Goal: Task Accomplishment & Management: Use online tool/utility

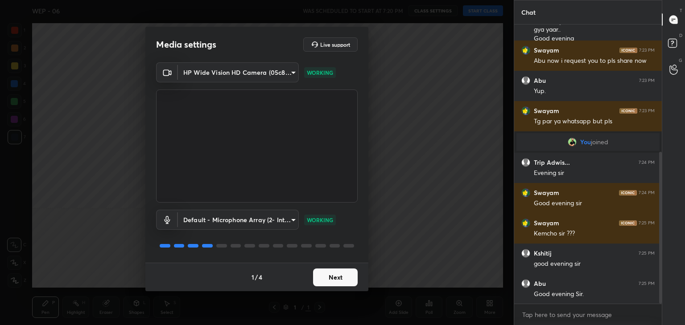
scroll to position [265, 0]
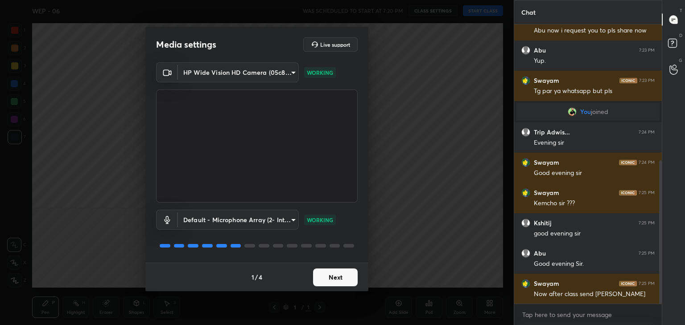
click at [338, 279] on button "Next" at bounding box center [335, 278] width 45 height 18
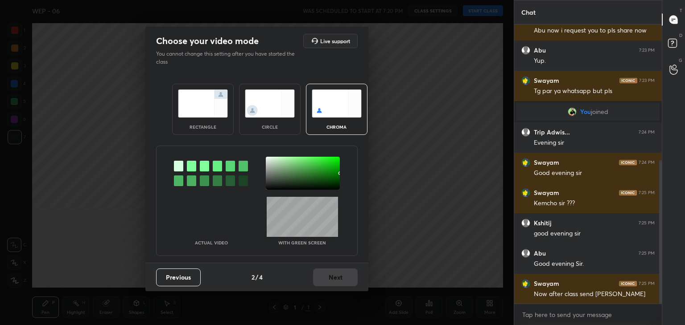
click at [208, 105] on img at bounding box center [203, 104] width 50 height 28
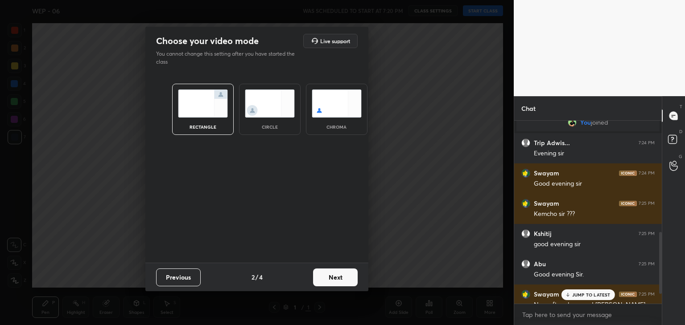
scroll to position [361, 0]
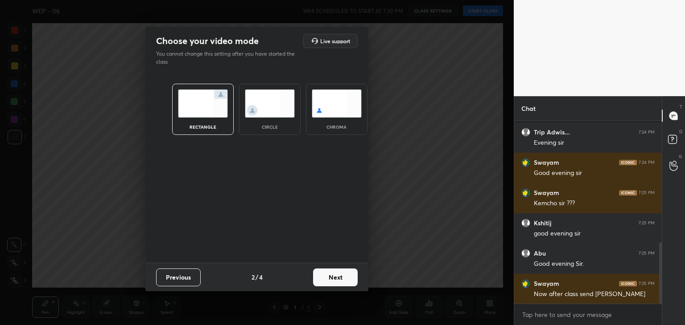
click at [338, 276] on button "Next" at bounding box center [335, 278] width 45 height 18
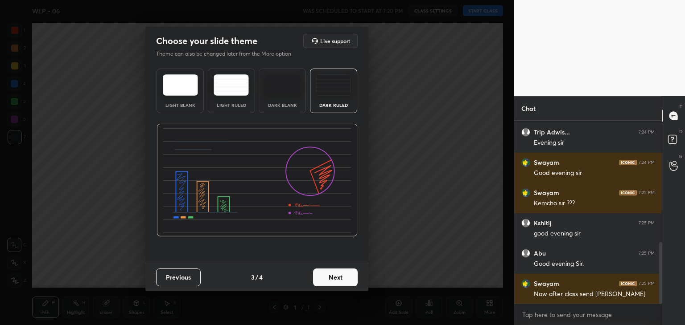
click at [283, 101] on div "Dark Blank" at bounding box center [281, 91] width 47 height 45
click at [331, 275] on button "Next" at bounding box center [335, 278] width 45 height 18
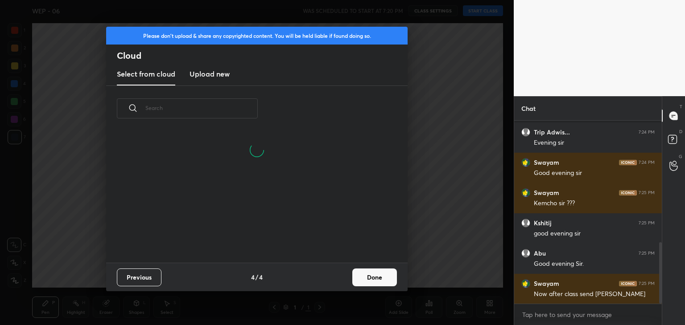
scroll to position [89, 286]
click at [366, 276] on button "Done" at bounding box center [374, 278] width 45 height 18
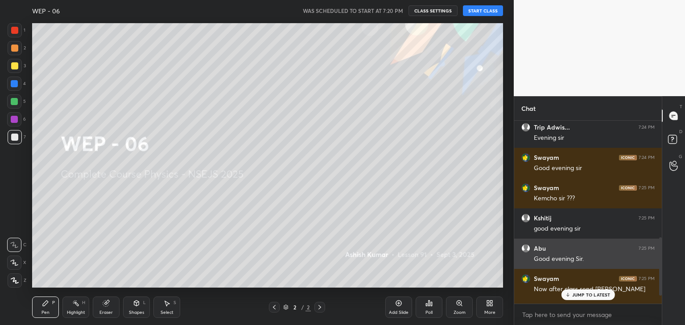
scroll to position [391, 0]
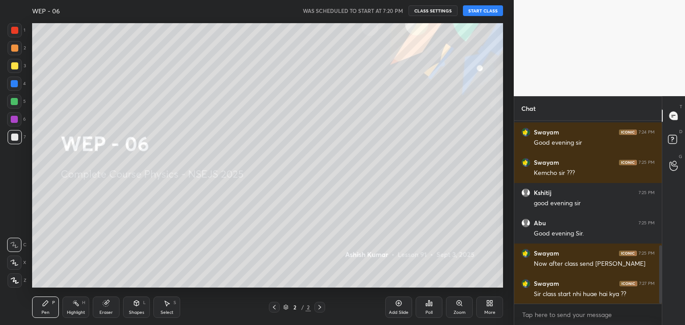
click at [15, 254] on div "X" at bounding box center [16, 261] width 19 height 18
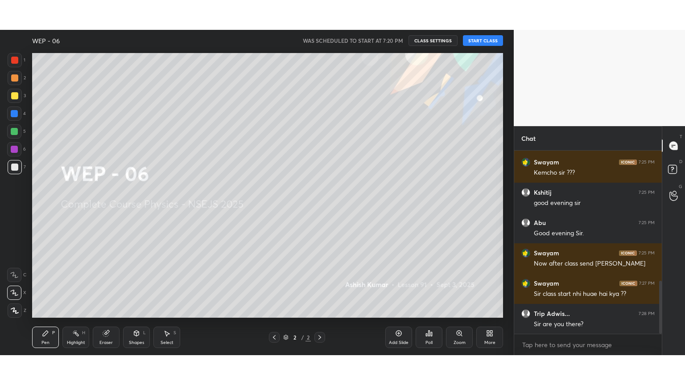
scroll to position [452, 0]
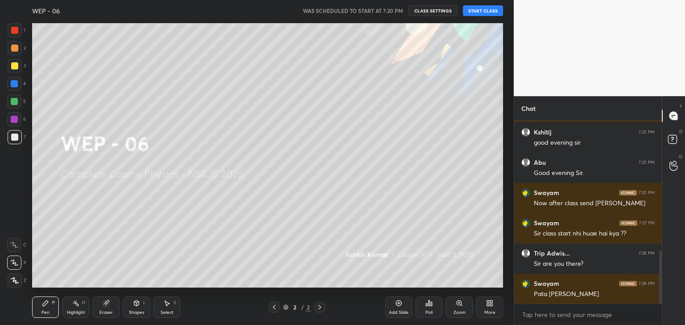
click at [483, 12] on button "START CLASS" at bounding box center [483, 10] width 40 height 11
click at [489, 314] on div "More" at bounding box center [489, 313] width 11 height 4
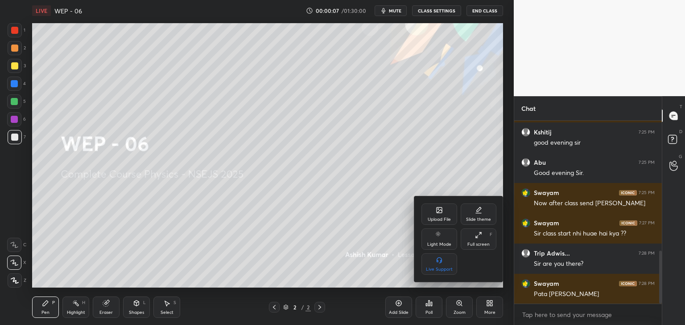
click at [480, 237] on icon at bounding box center [478, 235] width 7 height 7
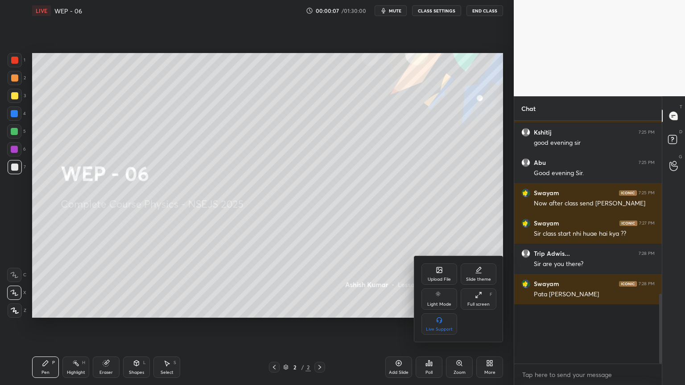
scroll to position [393, 0]
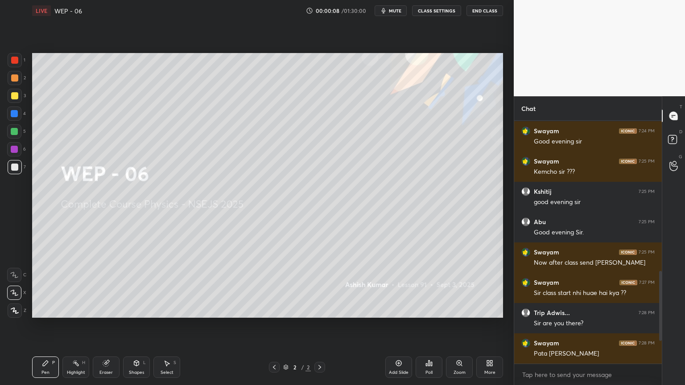
type textarea "x"
click at [431, 325] on div "Poll" at bounding box center [428, 367] width 27 height 21
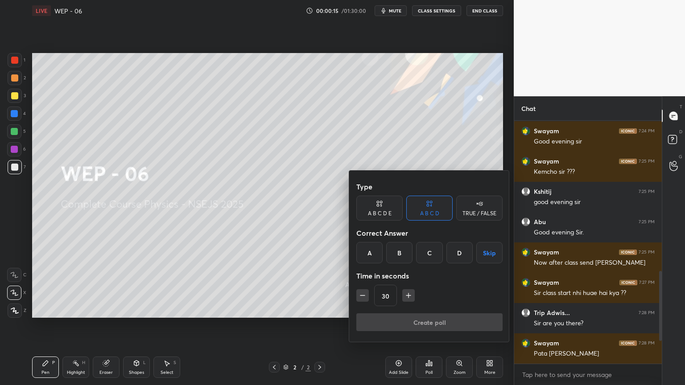
click at [364, 249] on div "A" at bounding box center [369, 252] width 26 height 21
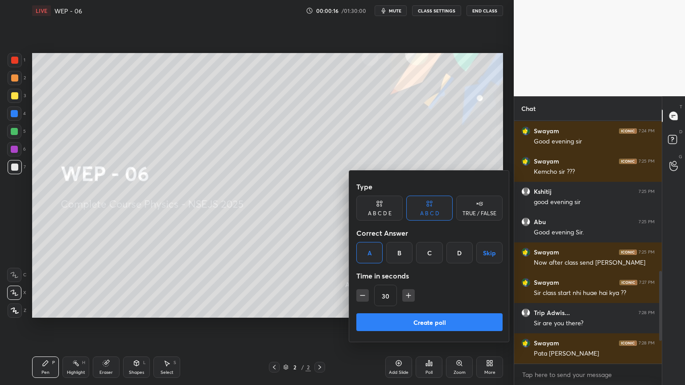
click at [406, 292] on icon "button" at bounding box center [408, 295] width 9 height 9
click at [407, 292] on icon "button" at bounding box center [408, 295] width 9 height 9
click at [408, 293] on icon "button" at bounding box center [408, 295] width 0 height 4
click at [408, 292] on icon "button" at bounding box center [408, 295] width 9 height 9
click at [408, 293] on icon "button" at bounding box center [408, 295] width 0 height 4
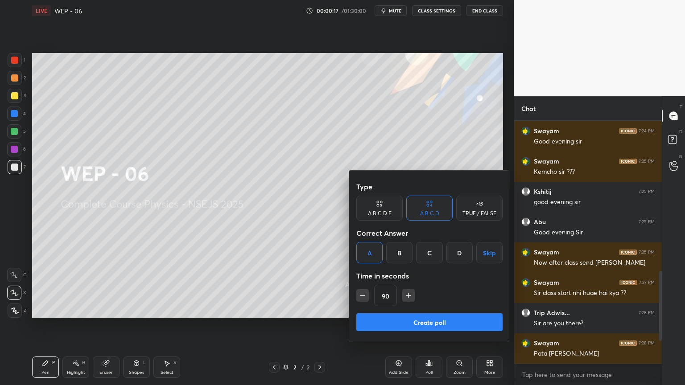
type input "105"
click at [431, 321] on button "Create poll" at bounding box center [429, 322] width 146 height 18
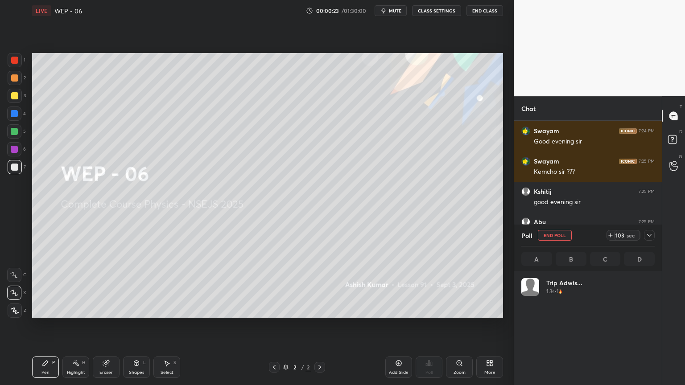
scroll to position [104, 131]
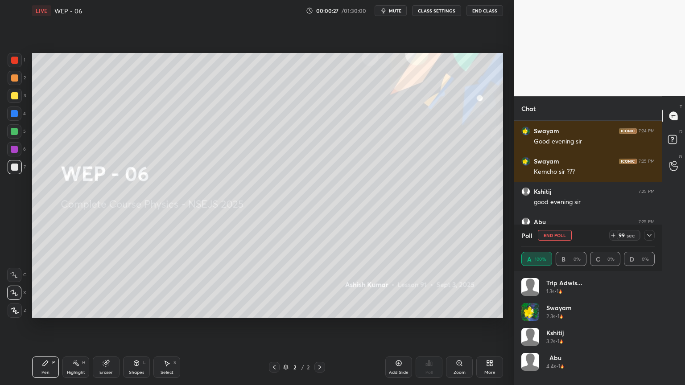
click at [652, 236] on div at bounding box center [649, 235] width 11 height 11
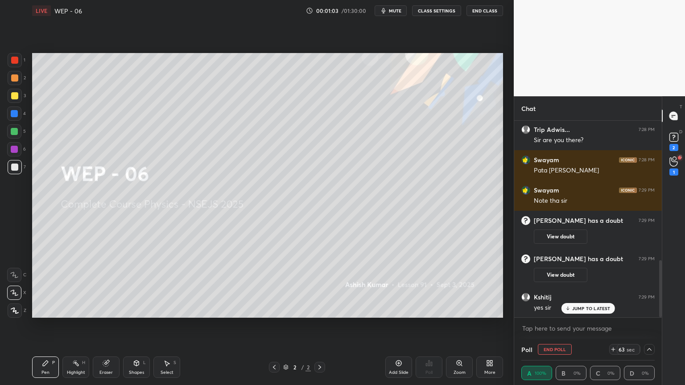
scroll to position [512, 0]
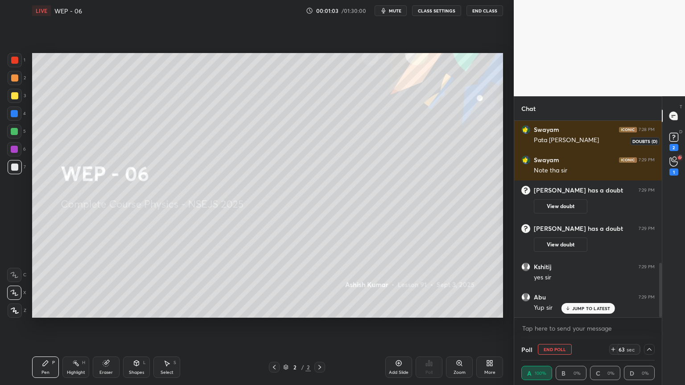
click at [672, 144] on div "2" at bounding box center [673, 147] width 9 height 7
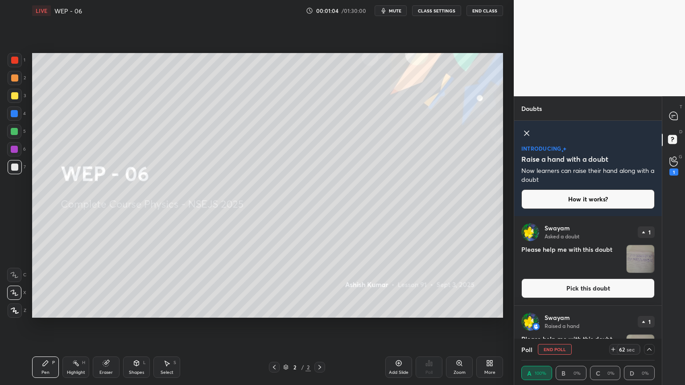
scroll to position [57, 0]
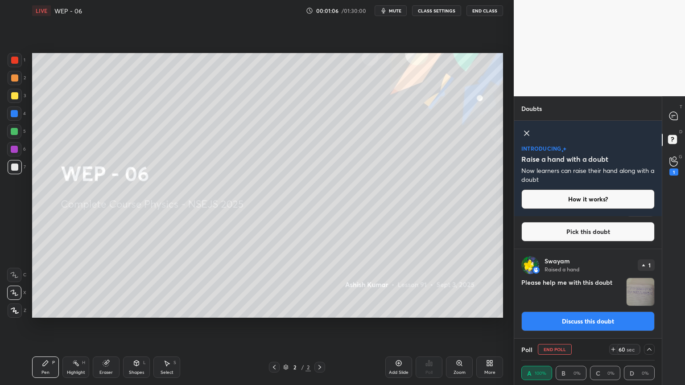
click at [586, 325] on button "Discuss this doubt" at bounding box center [587, 322] width 133 height 20
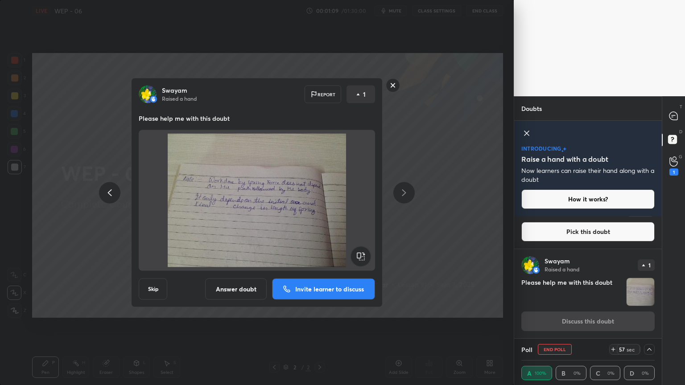
click at [105, 191] on icon at bounding box center [109, 192] width 11 height 11
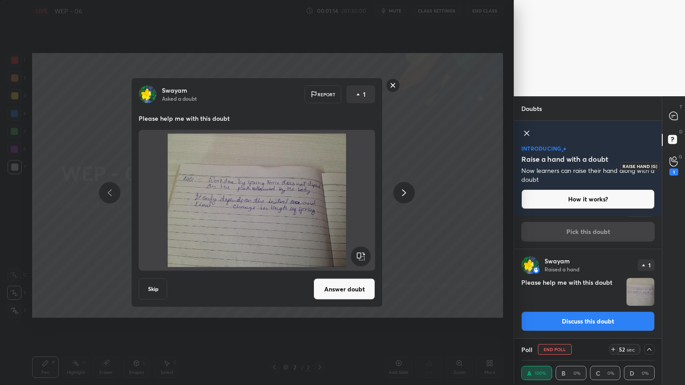
click at [672, 168] on div "1" at bounding box center [673, 171] width 9 height 7
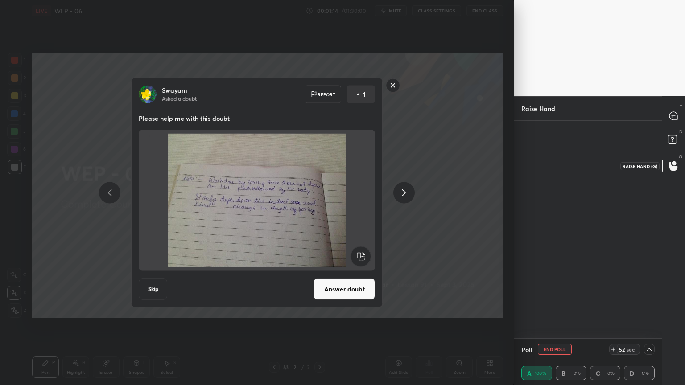
scroll to position [3, 3]
click at [674, 135] on rect at bounding box center [672, 139] width 8 height 8
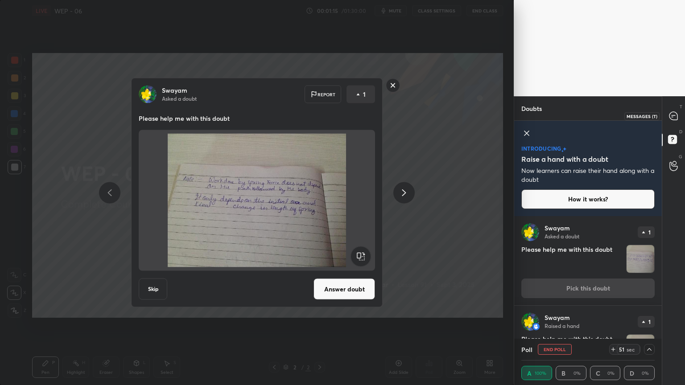
click at [673, 114] on icon at bounding box center [673, 116] width 8 height 8
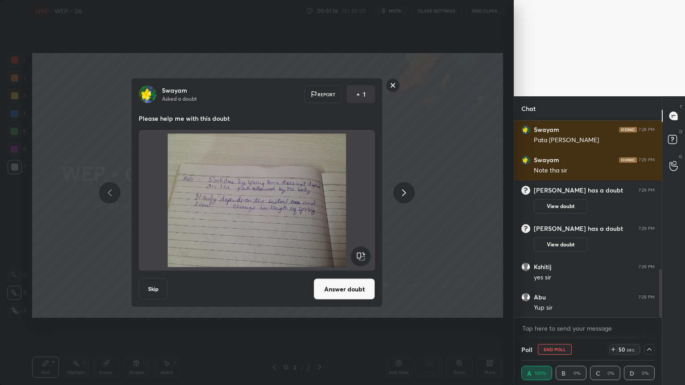
scroll to position [607, 0]
click at [394, 82] on rect at bounding box center [393, 85] width 14 height 14
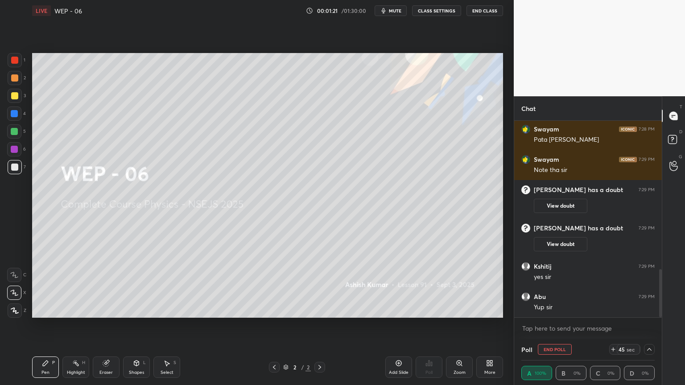
click at [650, 325] on icon at bounding box center [648, 349] width 7 height 7
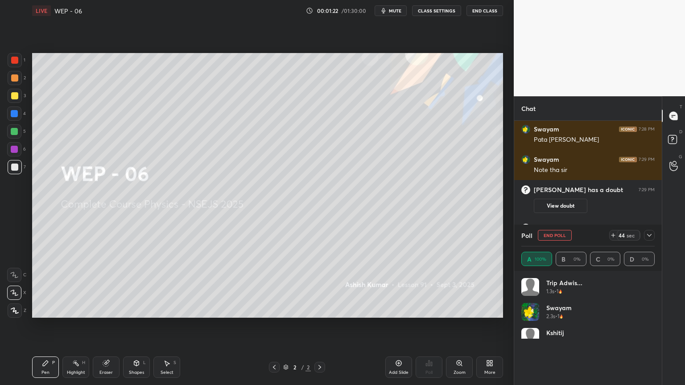
scroll to position [104, 131]
click at [651, 234] on icon at bounding box center [648, 235] width 7 height 7
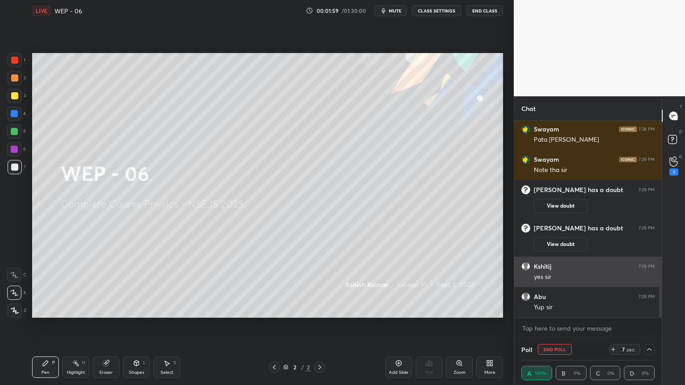
scroll to position [0, 3]
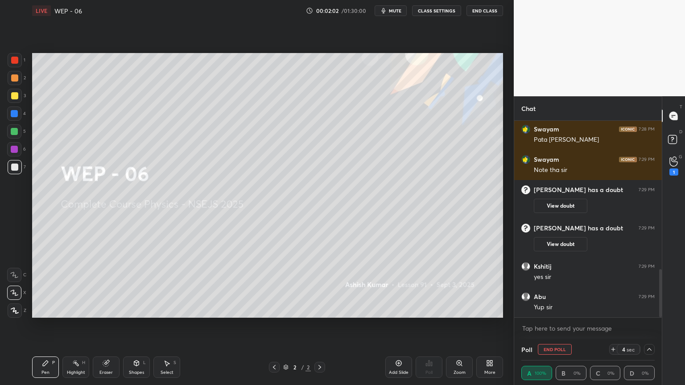
click at [401, 325] on icon at bounding box center [399, 364] width 6 height 6
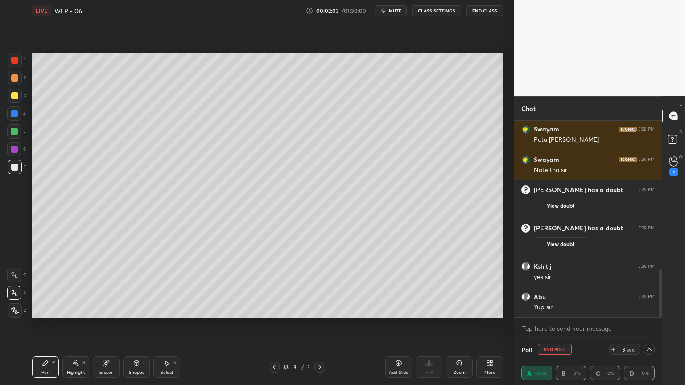
click at [275, 325] on div at bounding box center [274, 367] width 11 height 11
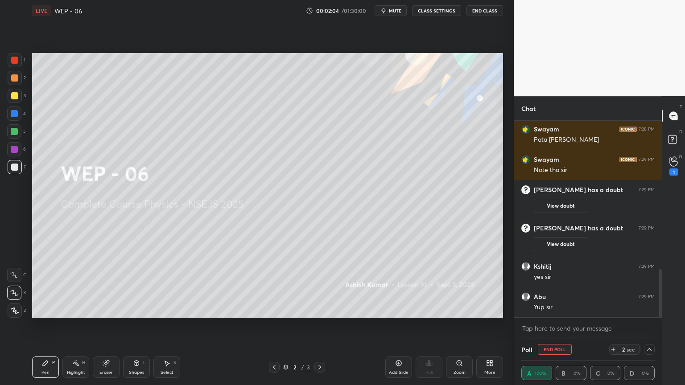
click at [486, 325] on icon at bounding box center [489, 363] width 7 height 7
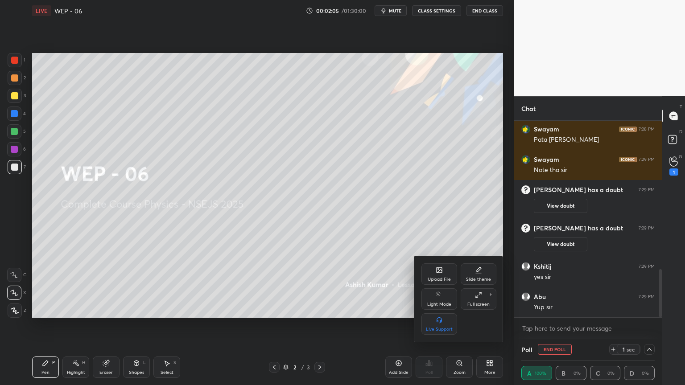
click at [477, 280] on div "Slide theme" at bounding box center [478, 279] width 25 height 4
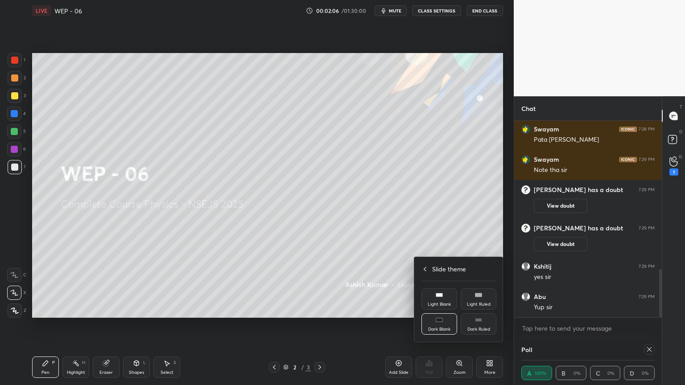
click at [479, 325] on div "Dark Ruled" at bounding box center [478, 329] width 23 height 4
click at [328, 243] on div at bounding box center [342, 192] width 685 height 385
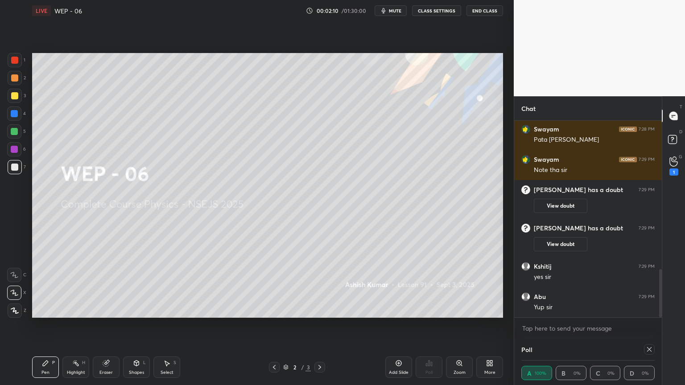
click at [395, 325] on icon at bounding box center [398, 363] width 7 height 7
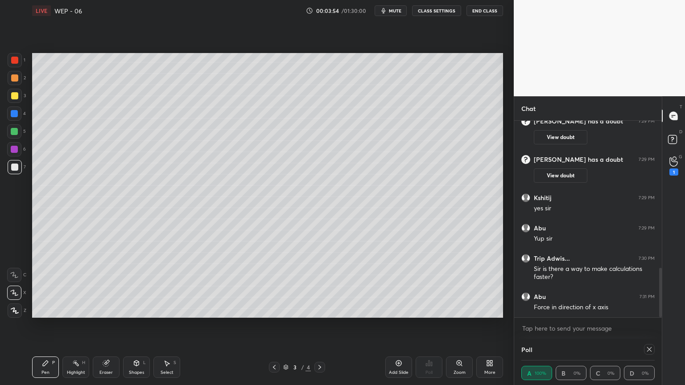
scroll to position [619, 0]
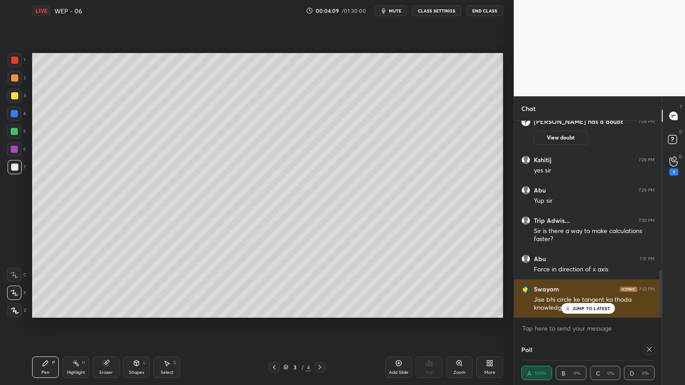
click at [579, 307] on p "JUMP TO LATEST" at bounding box center [591, 308] width 38 height 5
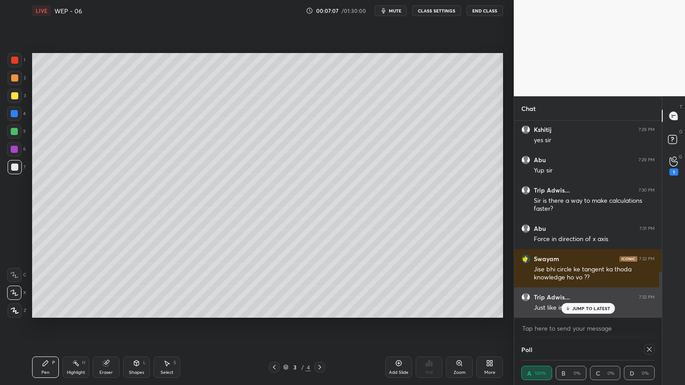
click at [569, 305] on div "JUMP TO LATEST" at bounding box center [587, 308] width 53 height 11
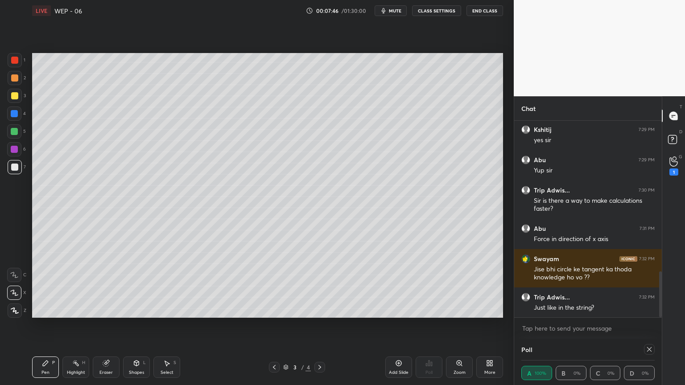
click at [127, 325] on div "Shapes L" at bounding box center [136, 367] width 27 height 21
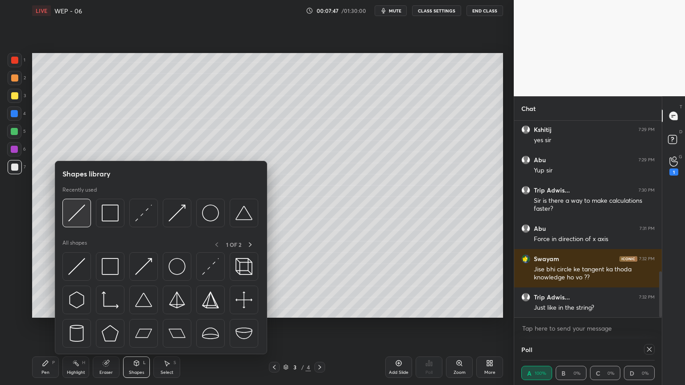
click at [77, 209] on img at bounding box center [76, 213] width 17 height 17
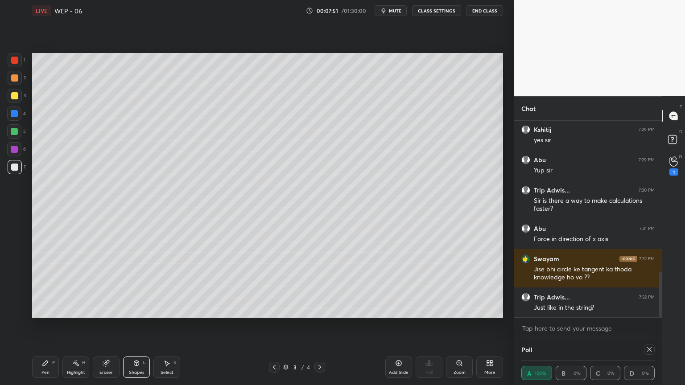
click at [39, 325] on div "Pen P" at bounding box center [45, 367] width 27 height 21
click at [13, 93] on div at bounding box center [14, 95] width 7 height 7
click at [81, 325] on div "Highlight H" at bounding box center [75, 367] width 27 height 21
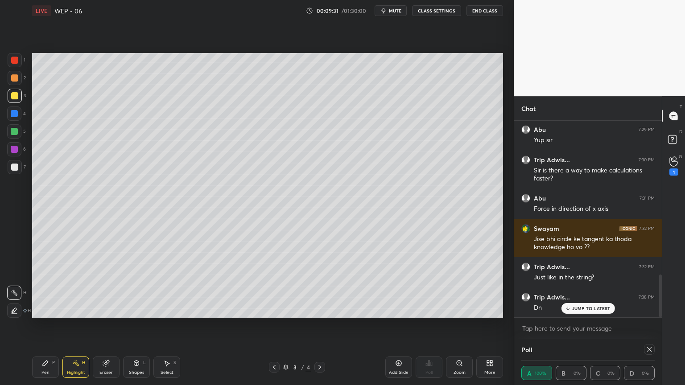
scroll to position [709, 0]
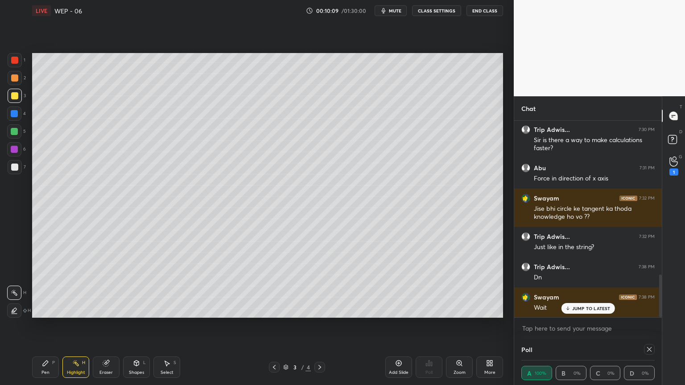
click at [396, 8] on span "mute" at bounding box center [395, 11] width 12 height 6
click at [396, 9] on span "unmute" at bounding box center [394, 11] width 19 height 6
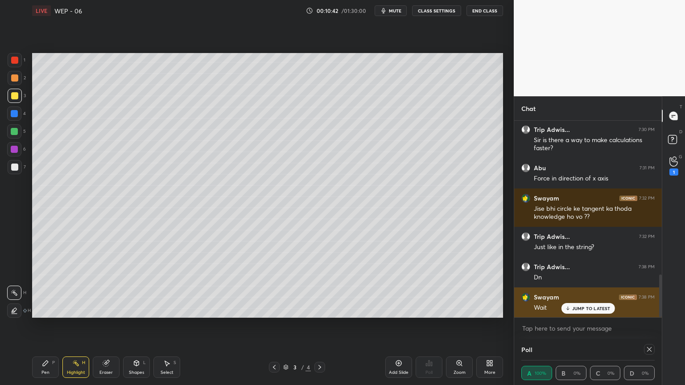
click at [577, 310] on p "JUMP TO LATEST" at bounding box center [591, 308] width 38 height 5
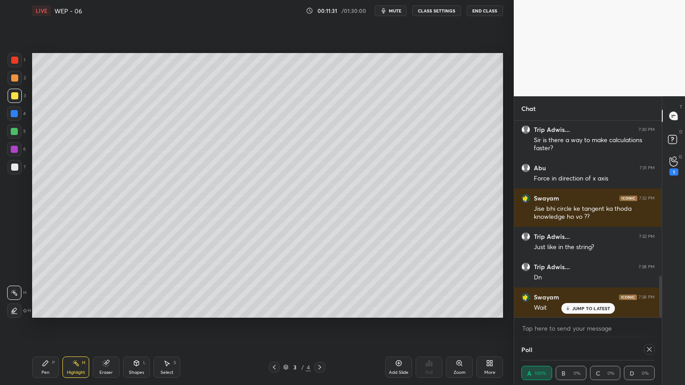
scroll to position [740, 0]
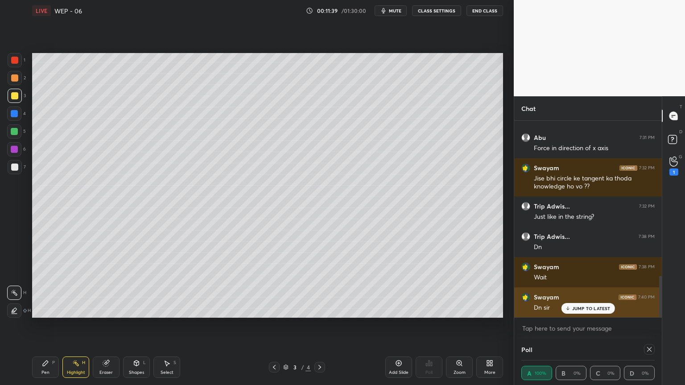
click at [583, 307] on p "JUMP TO LATEST" at bounding box center [591, 308] width 38 height 5
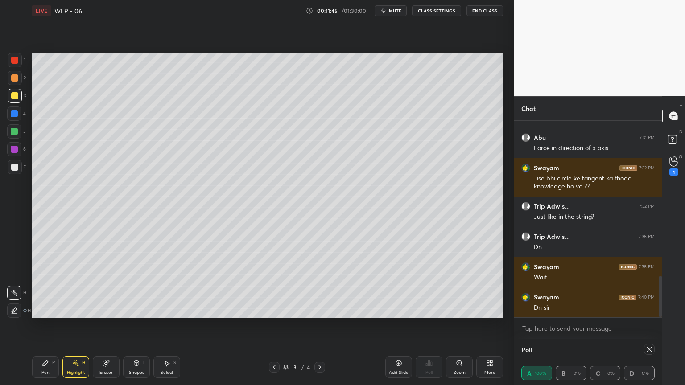
click at [47, 325] on icon at bounding box center [45, 363] width 5 height 5
click at [648, 325] on icon at bounding box center [648, 349] width 7 height 7
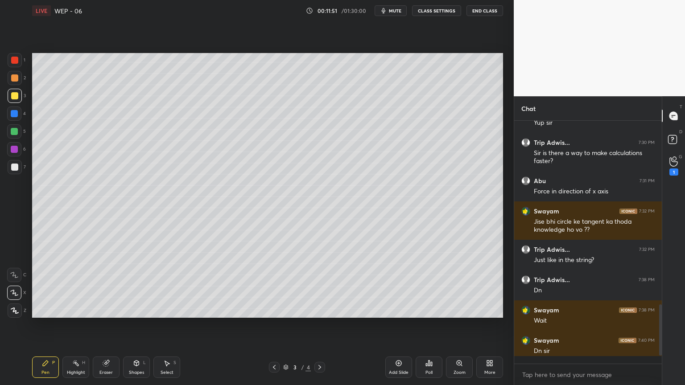
scroll to position [0, 0]
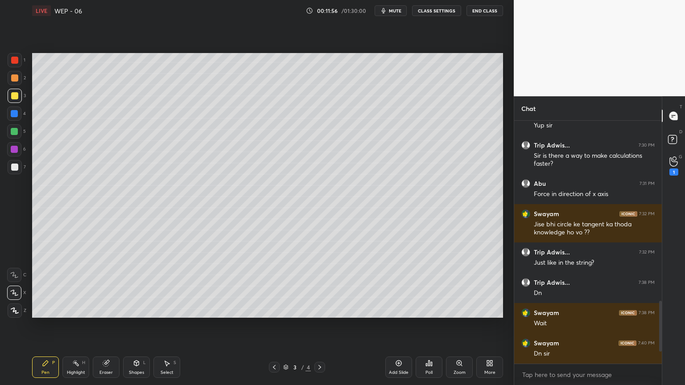
click at [394, 325] on div "Add Slide" at bounding box center [398, 367] width 27 height 21
click at [136, 325] on icon at bounding box center [136, 364] width 0 height 3
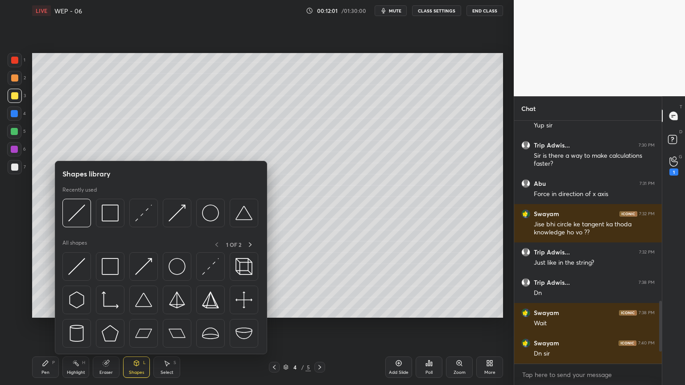
click at [139, 209] on img at bounding box center [143, 213] width 17 height 17
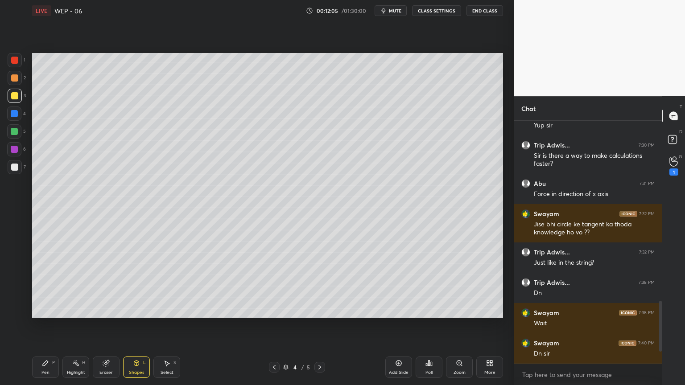
click at [133, 325] on div "Shapes" at bounding box center [136, 372] width 15 height 4
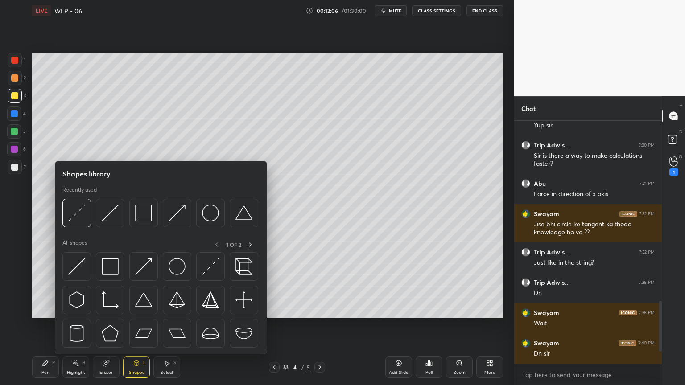
click at [210, 205] on img at bounding box center [210, 213] width 17 height 17
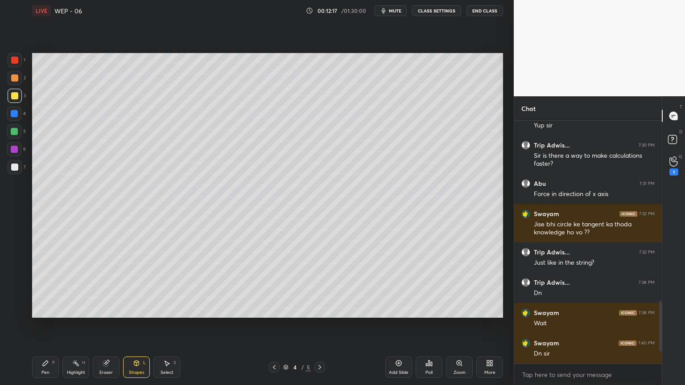
click at [45, 325] on div "Pen P" at bounding box center [45, 367] width 27 height 21
click at [137, 325] on div "Shapes L" at bounding box center [136, 367] width 27 height 21
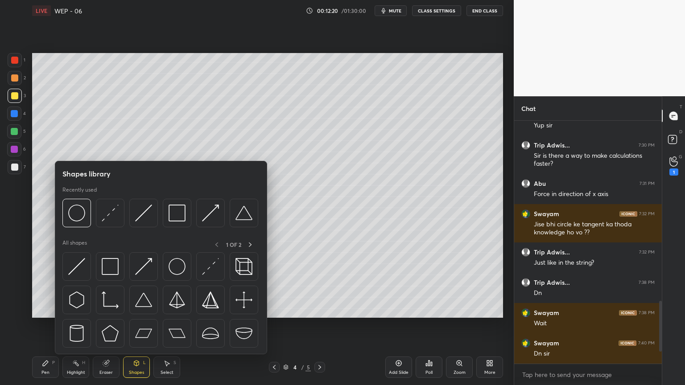
click at [144, 216] on img at bounding box center [143, 213] width 17 height 17
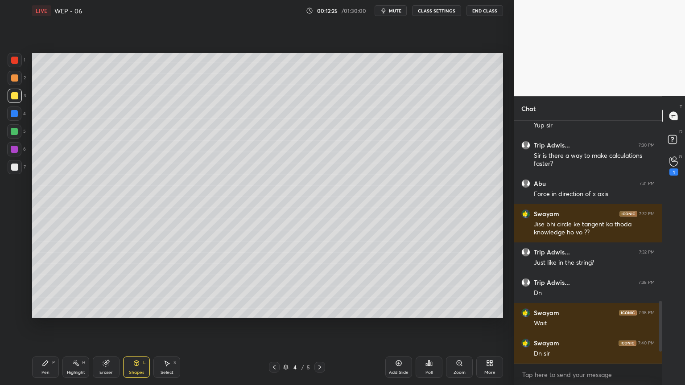
click at [45, 325] on icon at bounding box center [45, 363] width 5 height 5
click at [133, 325] on icon at bounding box center [136, 363] width 7 height 7
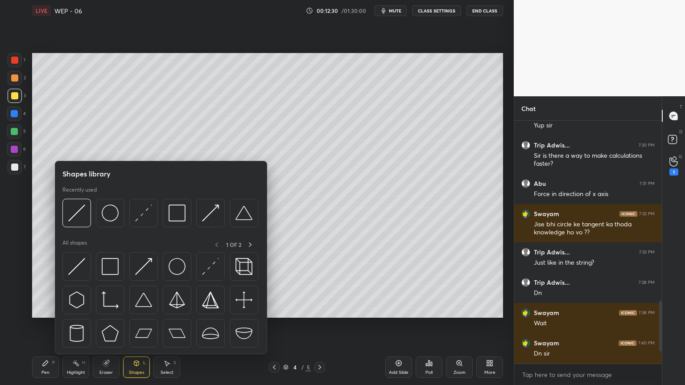
click at [176, 209] on img at bounding box center [176, 213] width 17 height 17
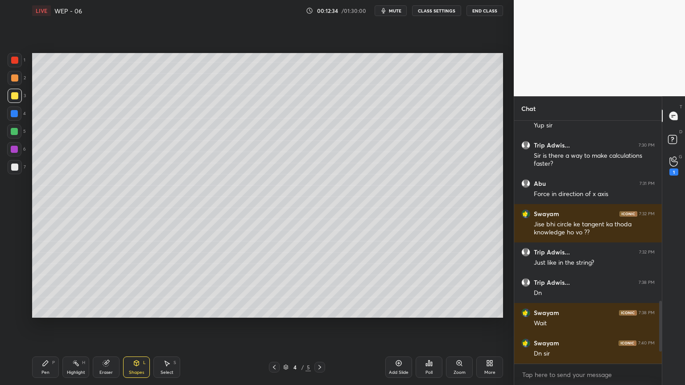
click at [42, 325] on icon at bounding box center [45, 363] width 7 height 7
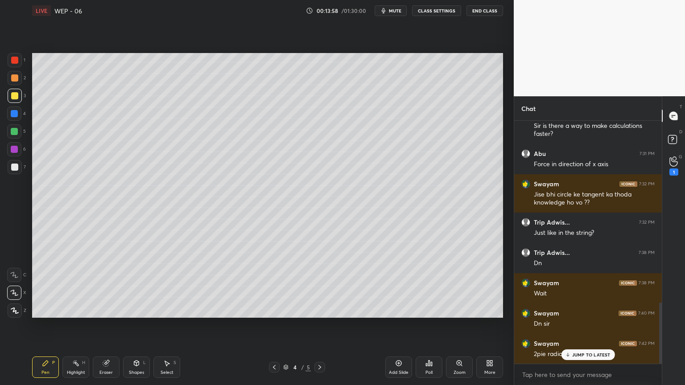
click at [10, 167] on div at bounding box center [15, 167] width 14 height 14
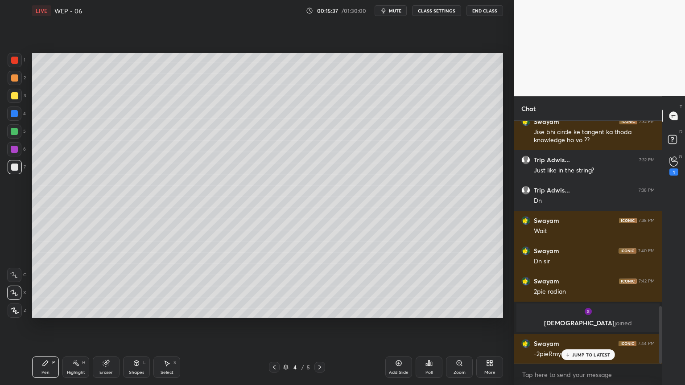
scroll to position [795, 0]
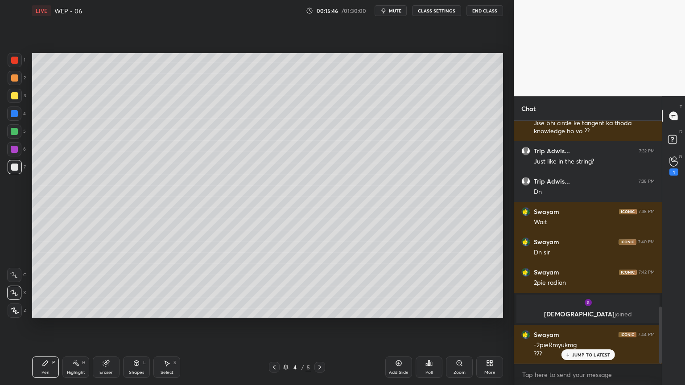
click at [591, 309] on div "[PERSON_NAME] joined" at bounding box center [587, 309] width 143 height 29
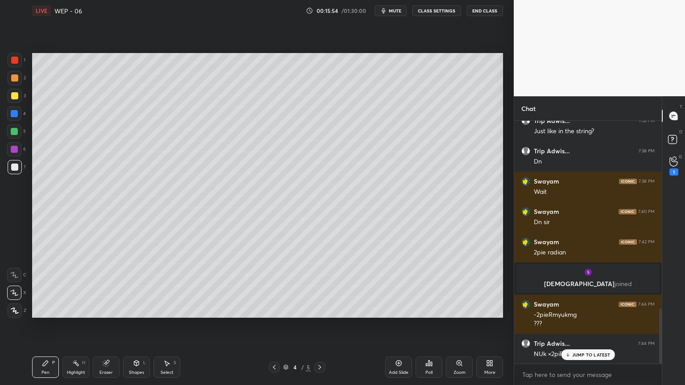
click at [135, 325] on div "Shapes L" at bounding box center [136, 367] width 27 height 21
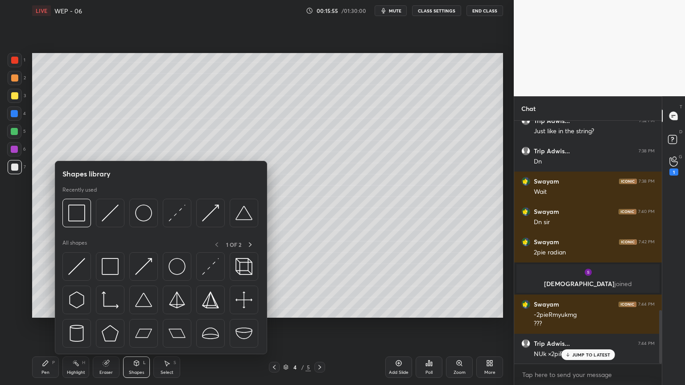
scroll to position [856, 0]
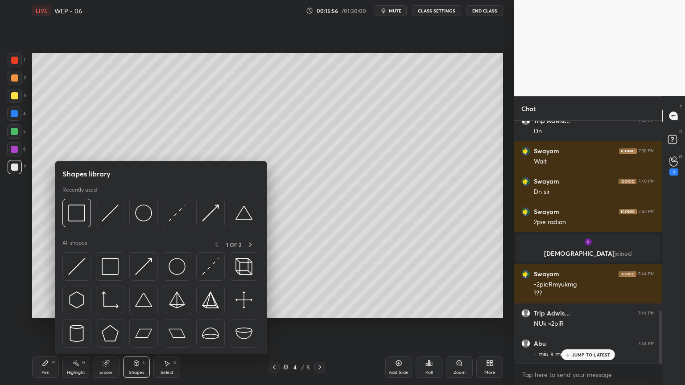
click at [151, 267] on img at bounding box center [143, 266] width 17 height 17
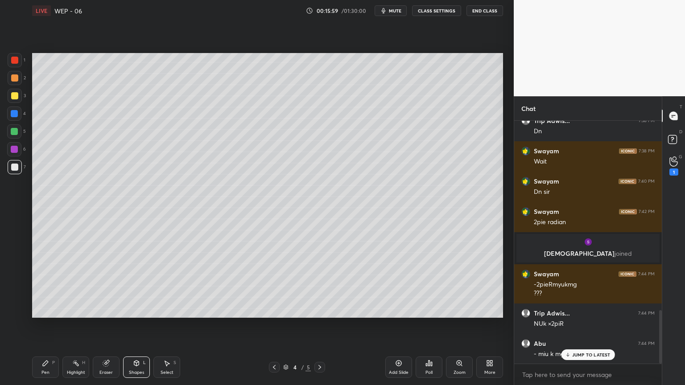
click at [38, 325] on div "Pen P" at bounding box center [45, 367] width 27 height 21
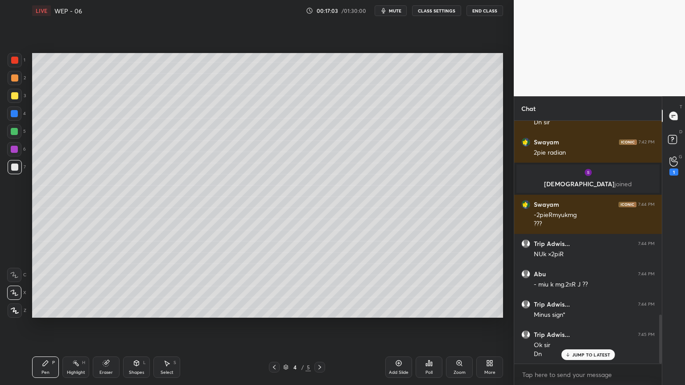
scroll to position [955, 0]
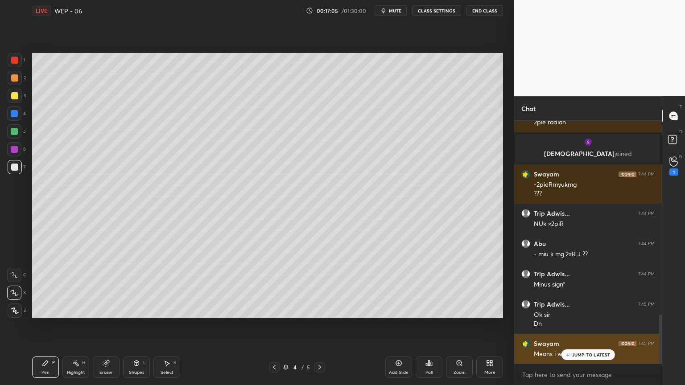
click at [588, 325] on p "JUMP TO LATEST" at bounding box center [591, 354] width 38 height 5
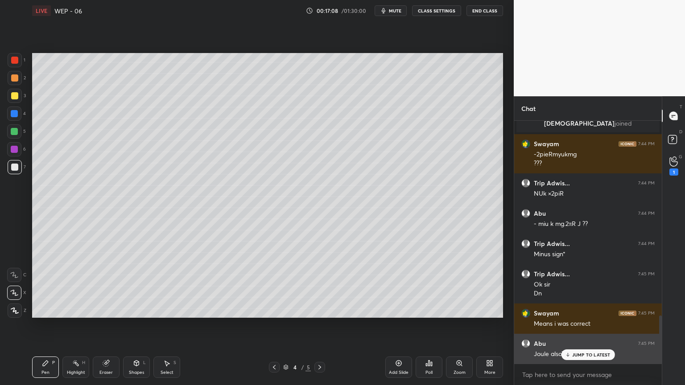
click at [583, 325] on p "JUMP TO LATEST" at bounding box center [591, 354] width 38 height 5
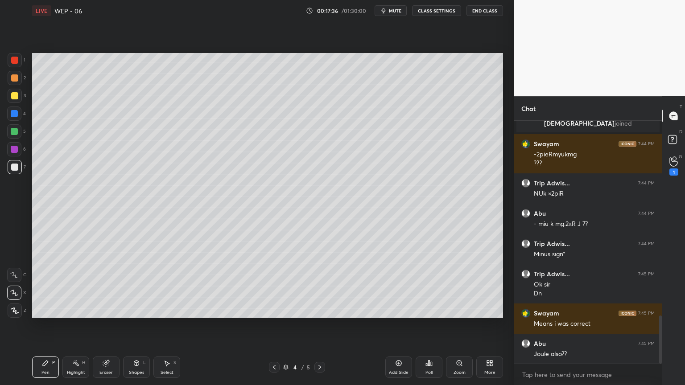
click at [401, 325] on div "Add Slide" at bounding box center [398, 367] width 27 height 21
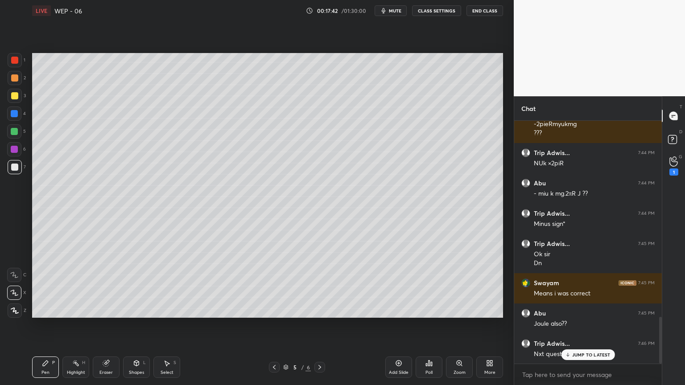
click at [581, 325] on p "JUMP TO LATEST" at bounding box center [591, 354] width 38 height 5
click at [138, 325] on div "Shapes" at bounding box center [136, 372] width 15 height 4
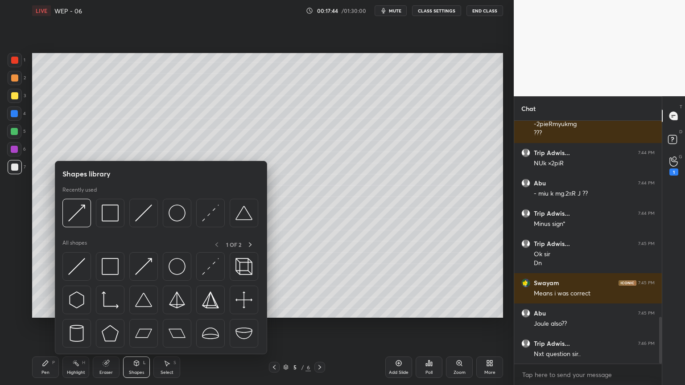
click at [136, 203] on div at bounding box center [143, 213] width 29 height 29
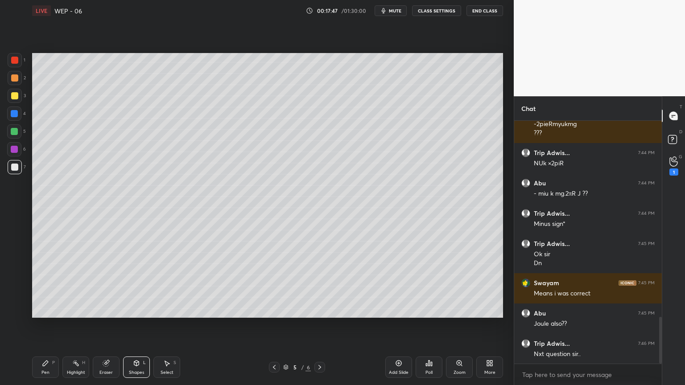
click at [48, 325] on div "Pen P" at bounding box center [45, 367] width 27 height 21
click at [135, 325] on div "Shapes L" at bounding box center [136, 367] width 27 height 21
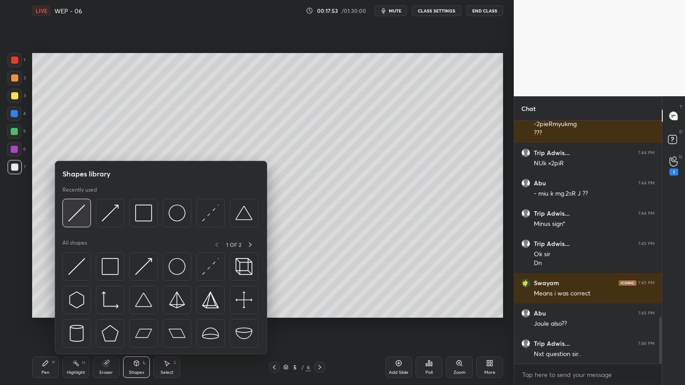
click at [78, 210] on img at bounding box center [76, 213] width 17 height 17
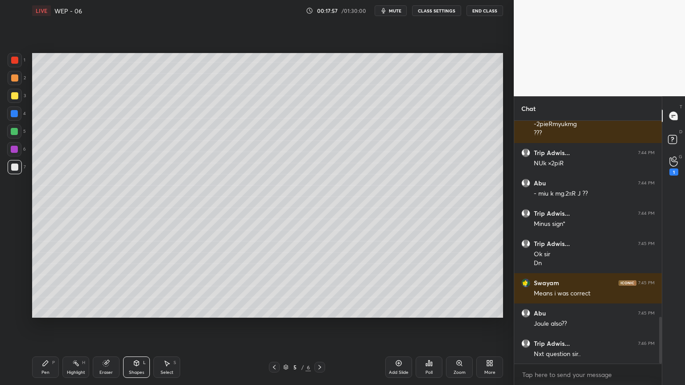
scroll to position [1062, 0]
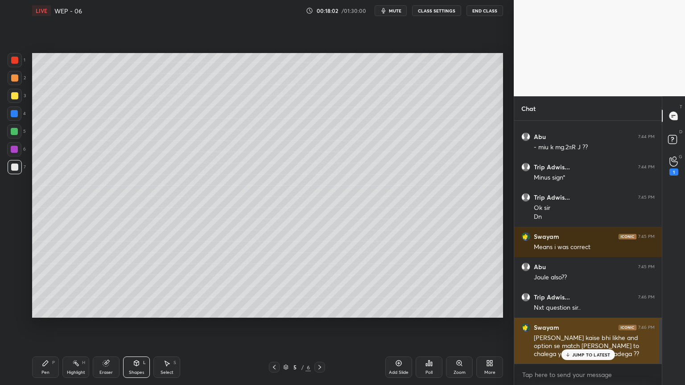
click at [585, 325] on p "JUMP TO LATEST" at bounding box center [591, 354] width 38 height 5
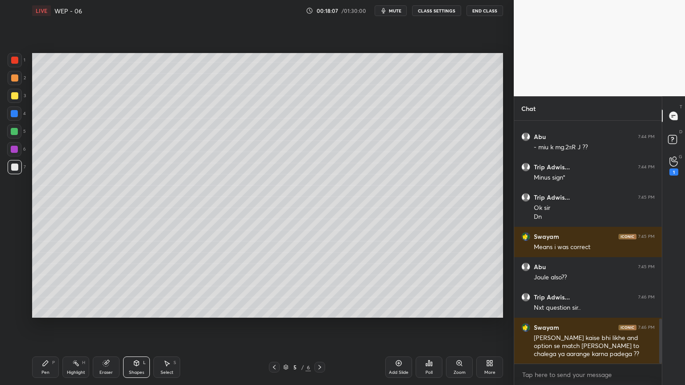
click at [49, 325] on div "Pen" at bounding box center [45, 372] width 8 height 4
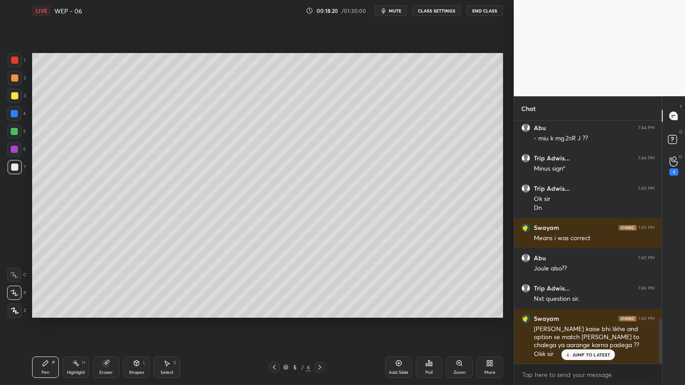
scroll to position [1102, 0]
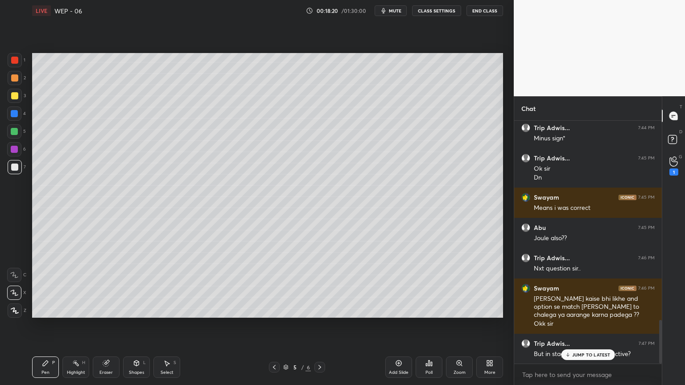
click at [132, 325] on div "Shapes L" at bounding box center [136, 367] width 27 height 21
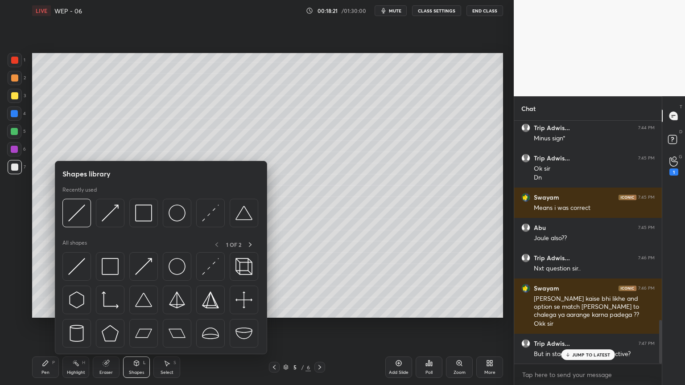
click at [209, 208] on img at bounding box center [210, 213] width 17 height 17
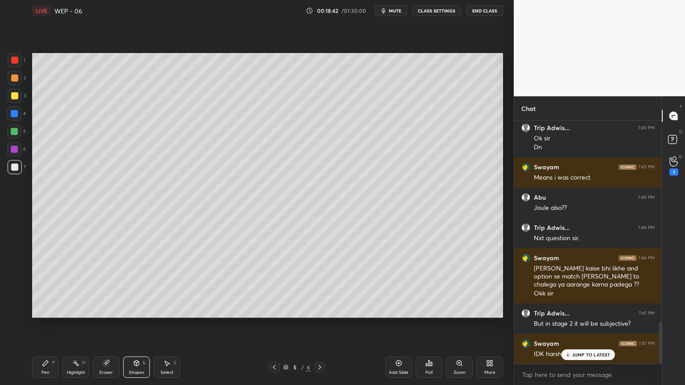
scroll to position [1162, 0]
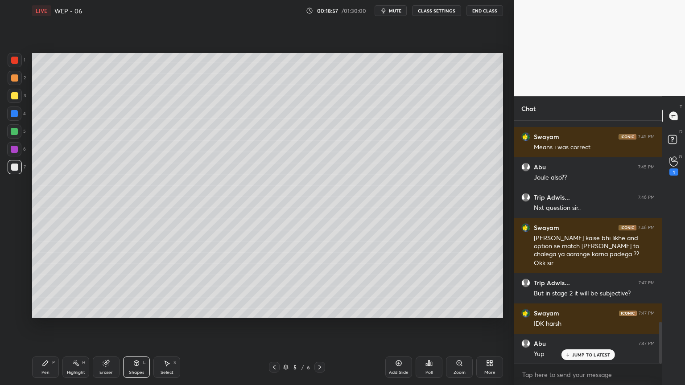
click at [134, 325] on icon at bounding box center [136, 363] width 5 height 5
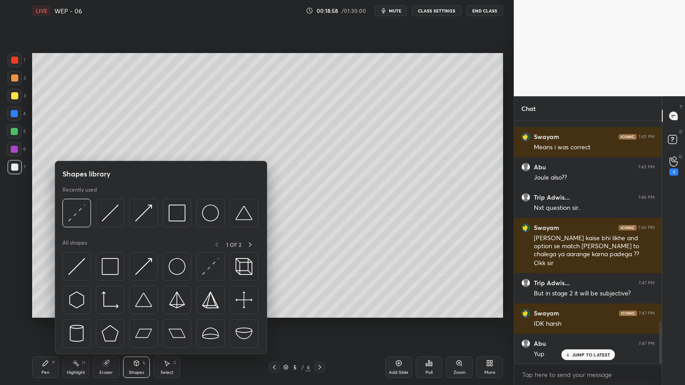
click at [135, 212] on img at bounding box center [143, 213] width 17 height 17
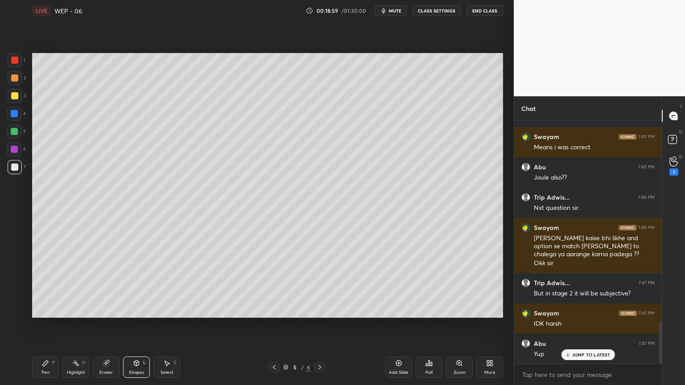
click at [12, 96] on div at bounding box center [14, 95] width 7 height 7
click at [46, 325] on icon at bounding box center [45, 363] width 7 height 7
click at [134, 325] on icon at bounding box center [136, 363] width 5 height 5
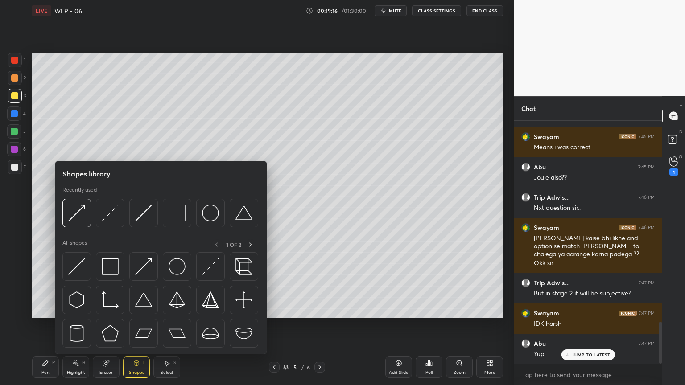
click at [74, 214] on img at bounding box center [76, 213] width 17 height 17
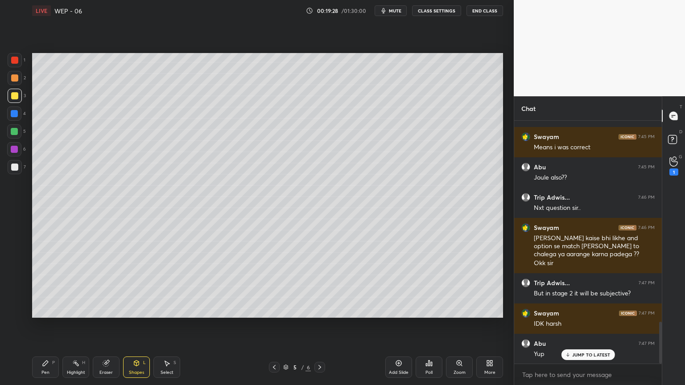
click at [49, 325] on icon at bounding box center [45, 363] width 7 height 7
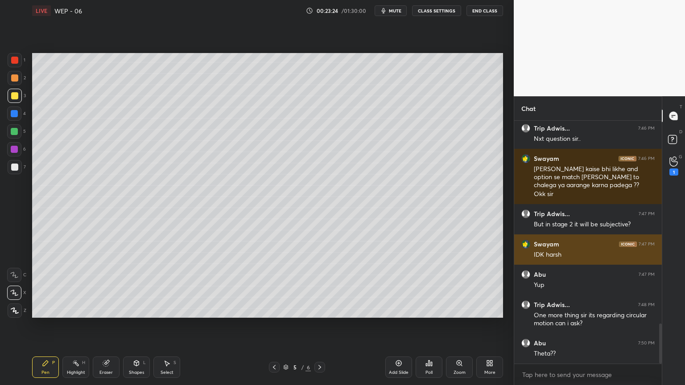
scroll to position [1278, 0]
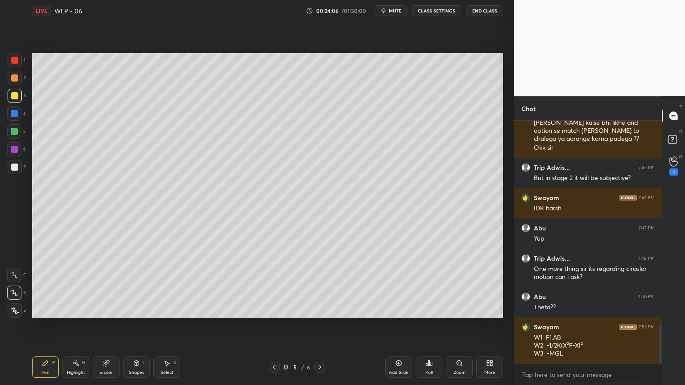
click at [12, 173] on div at bounding box center [15, 167] width 14 height 14
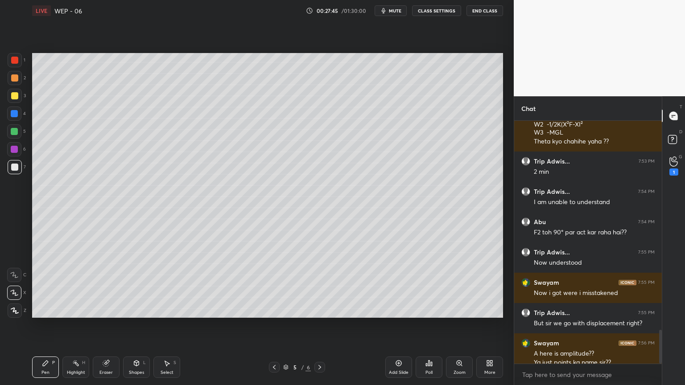
scroll to position [1508, 0]
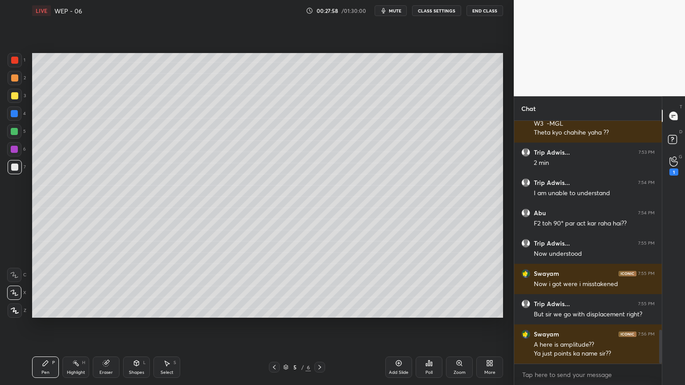
click at [78, 325] on div "Highlight" at bounding box center [76, 372] width 18 height 4
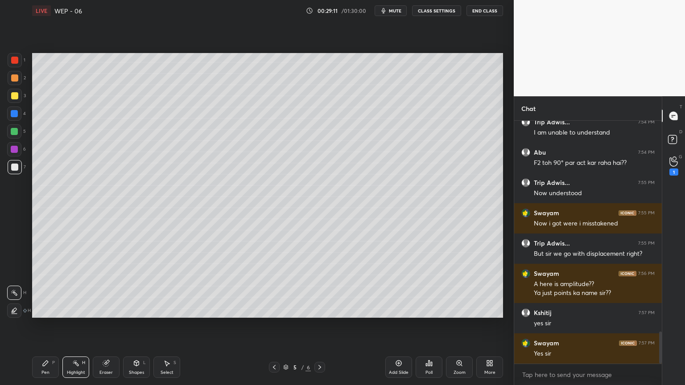
scroll to position [1599, 0]
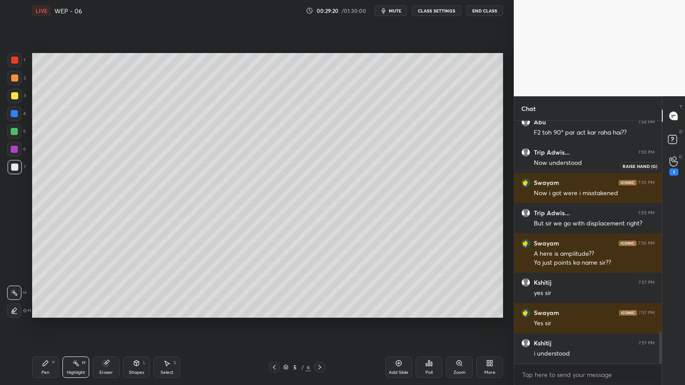
click at [674, 166] on div "1" at bounding box center [673, 165] width 9 height 19
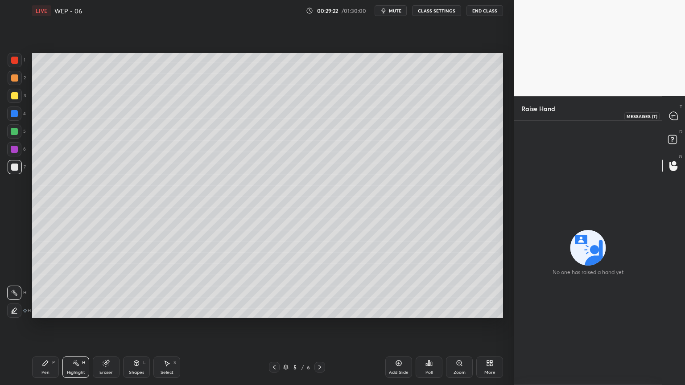
click at [673, 118] on icon at bounding box center [673, 116] width 8 height 8
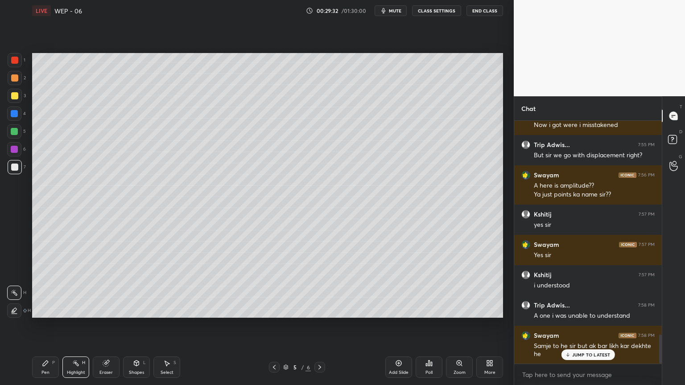
scroll to position [1792, 0]
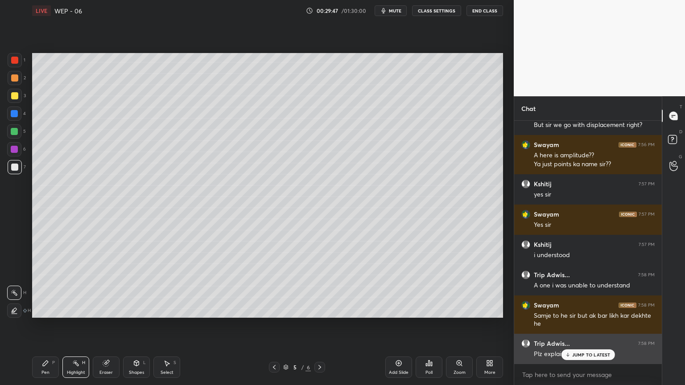
click at [586, 325] on p "JUMP TO LATEST" at bounding box center [591, 354] width 38 height 5
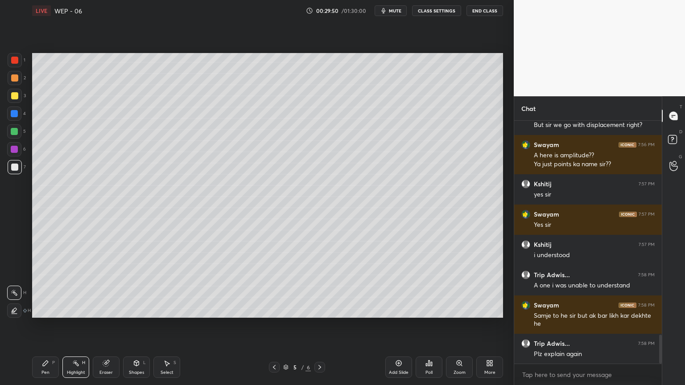
click at [400, 325] on icon at bounding box center [398, 363] width 7 height 7
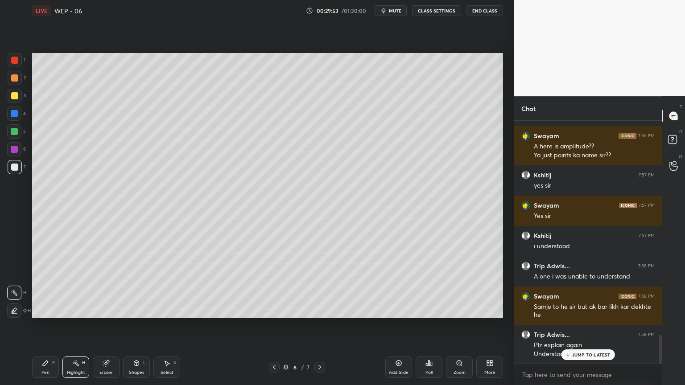
click at [137, 325] on div "Shapes L" at bounding box center [136, 367] width 27 height 21
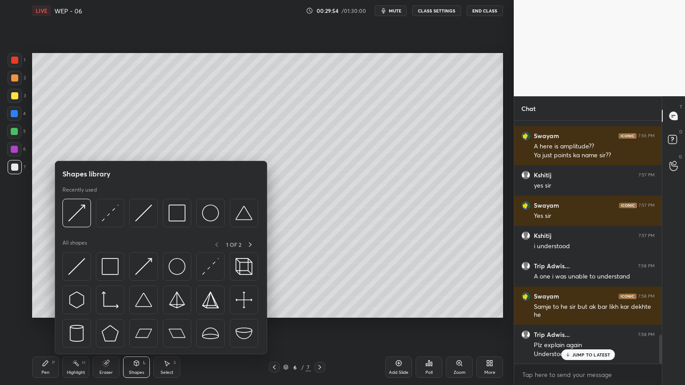
click at [146, 214] on img at bounding box center [143, 213] width 17 height 17
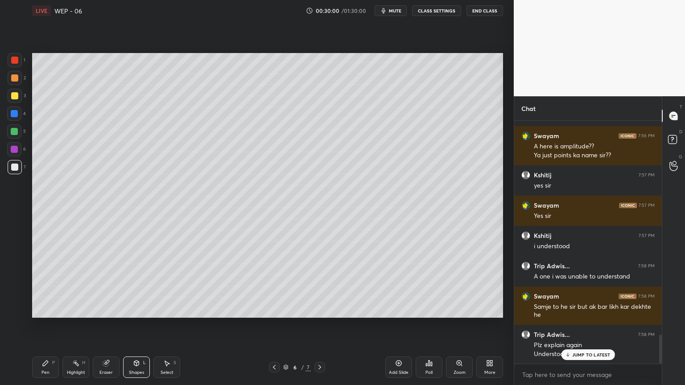
click at [40, 325] on div "Pen P" at bounding box center [45, 367] width 27 height 21
click at [131, 325] on div "Shapes L" at bounding box center [136, 367] width 27 height 21
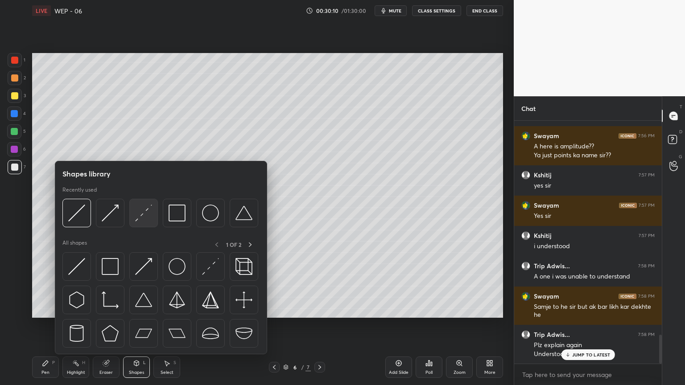
click at [141, 213] on img at bounding box center [143, 213] width 17 height 17
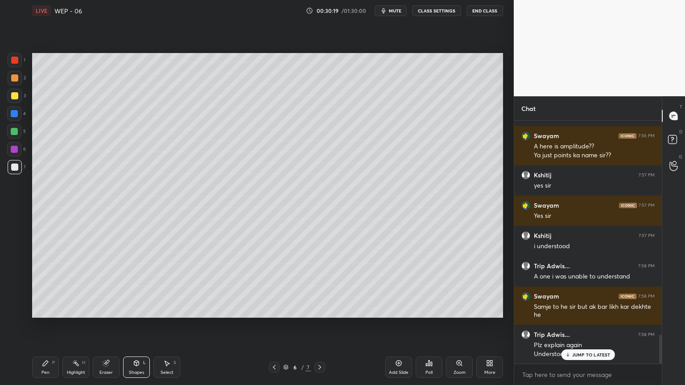
click at [137, 325] on div "Shapes" at bounding box center [136, 372] width 15 height 4
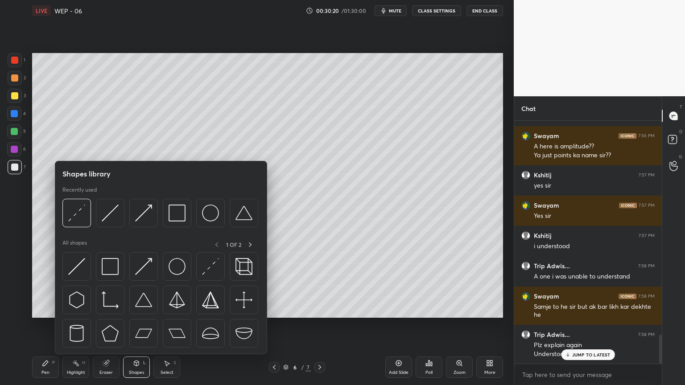
click at [105, 214] on img at bounding box center [110, 213] width 17 height 17
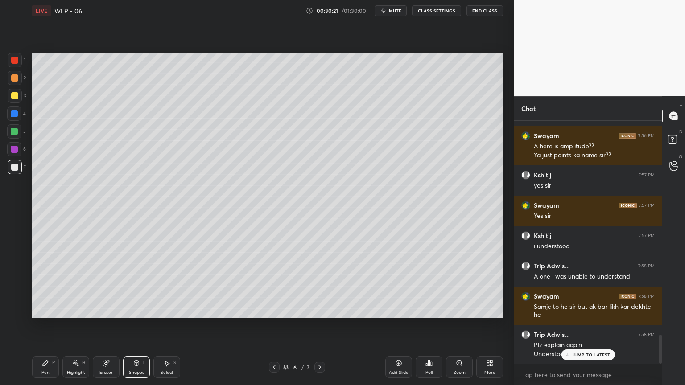
click at [12, 148] on div at bounding box center [14, 149] width 7 height 7
click at [33, 325] on div "Pen P" at bounding box center [45, 367] width 27 height 21
click at [103, 325] on div "Eraser" at bounding box center [106, 367] width 27 height 21
click at [32, 325] on div "Pen P" at bounding box center [45, 367] width 27 height 21
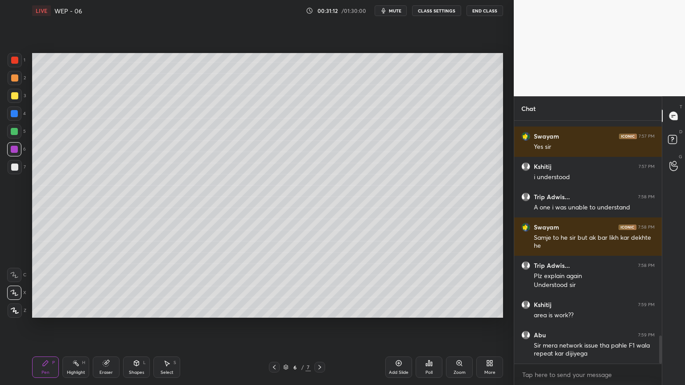
scroll to position [1900, 0]
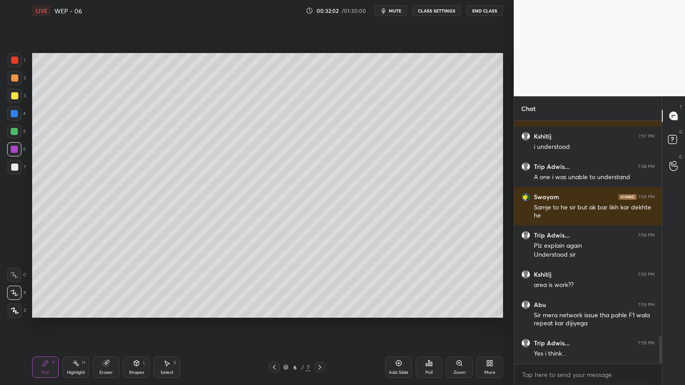
click at [12, 168] on div at bounding box center [14, 167] width 7 height 7
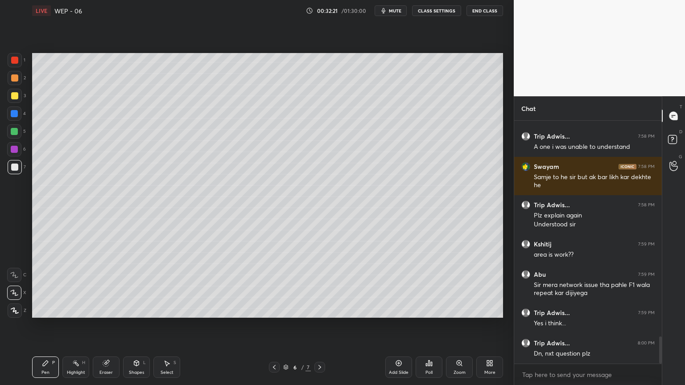
click at [391, 325] on div "Add Slide" at bounding box center [398, 367] width 27 height 21
click at [133, 325] on div "Shapes L" at bounding box center [136, 367] width 27 height 21
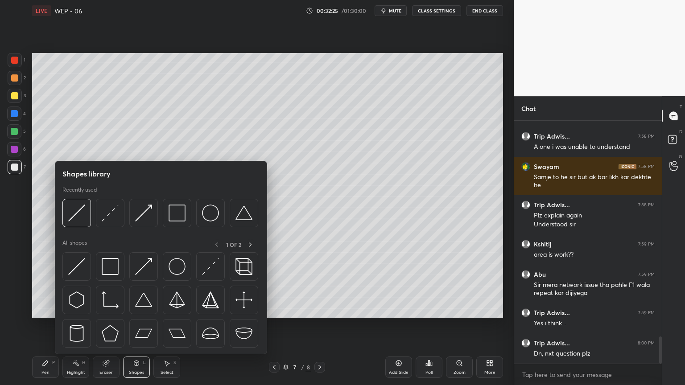
click at [137, 212] on img at bounding box center [143, 213] width 17 height 17
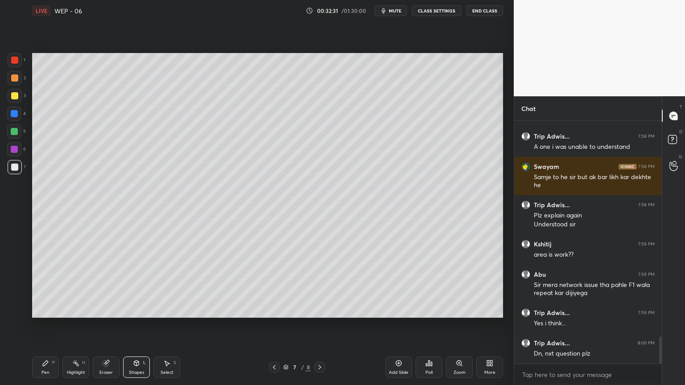
click at [130, 325] on div "Shapes L" at bounding box center [136, 367] width 27 height 21
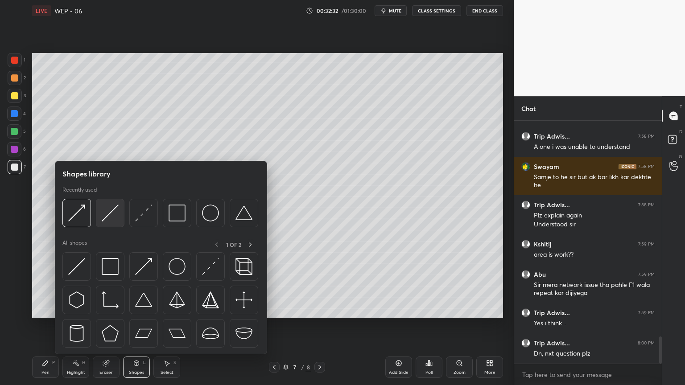
click at [102, 216] on img at bounding box center [110, 213] width 17 height 17
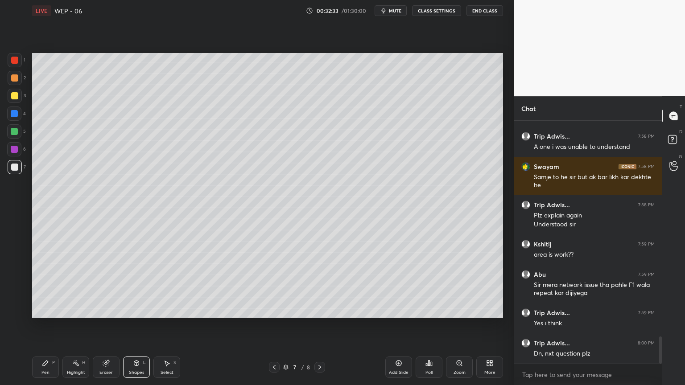
click at [21, 128] on div at bounding box center [14, 131] width 14 height 14
click at [135, 325] on icon at bounding box center [136, 363] width 5 height 5
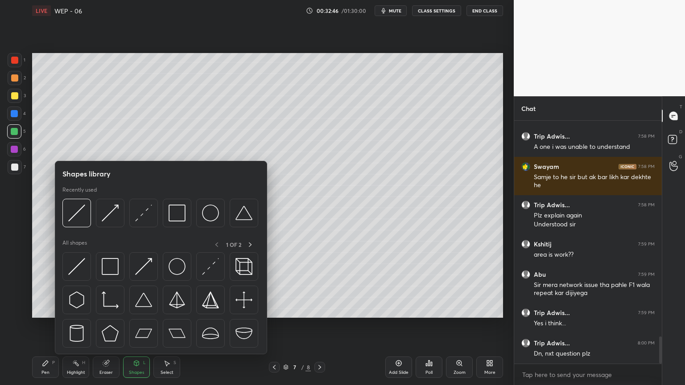
click at [138, 221] on img at bounding box center [143, 213] width 17 height 17
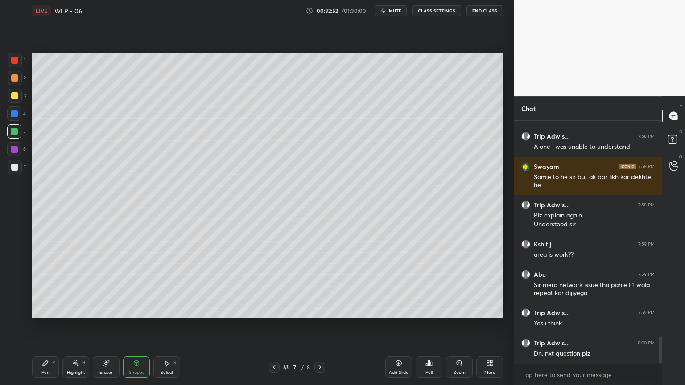
click at [41, 325] on div "Pen P" at bounding box center [45, 367] width 27 height 21
click at [12, 167] on div at bounding box center [14, 167] width 7 height 7
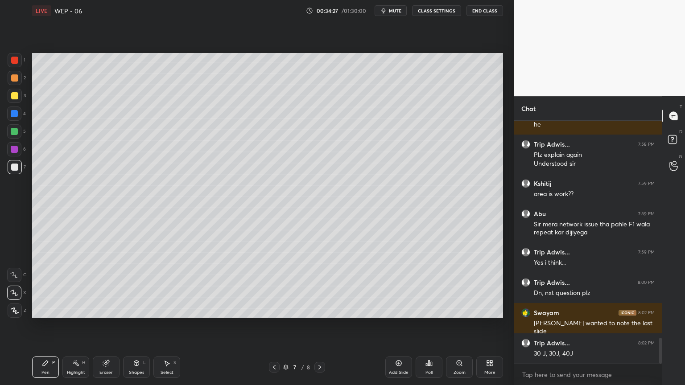
scroll to position [2021, 0]
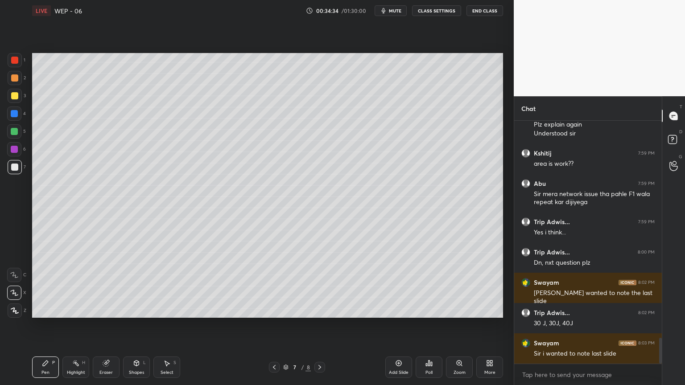
click at [276, 325] on icon at bounding box center [274, 367] width 7 height 7
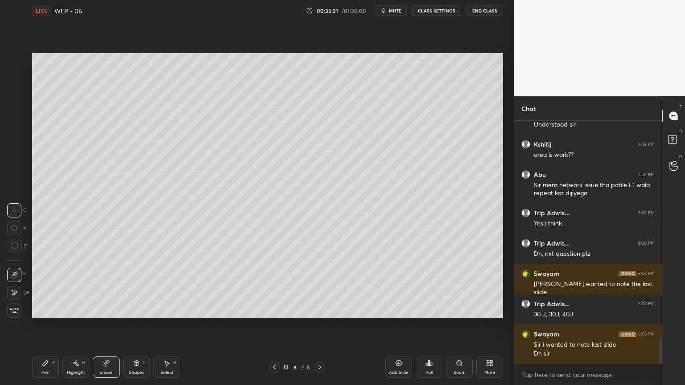
click at [401, 325] on icon at bounding box center [399, 364] width 6 height 6
click at [316, 325] on div at bounding box center [319, 367] width 11 height 11
click at [48, 325] on icon at bounding box center [45, 363] width 7 height 7
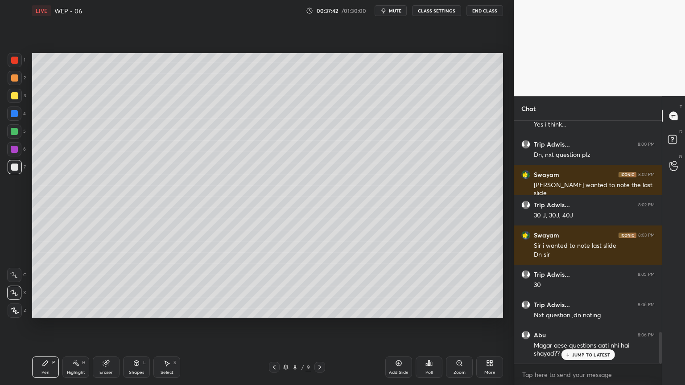
scroll to position [1635, 0]
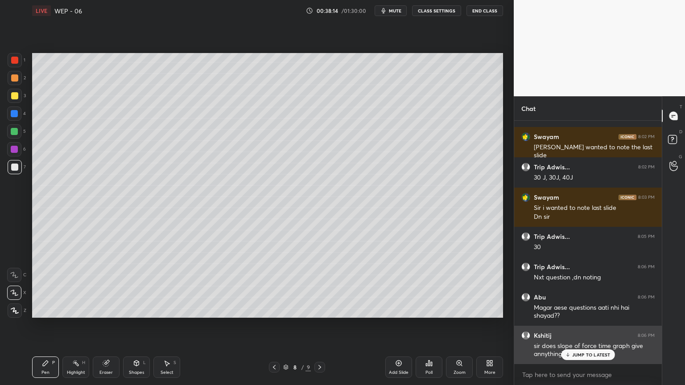
click at [592, 325] on p "JUMP TO LATEST" at bounding box center [591, 354] width 38 height 5
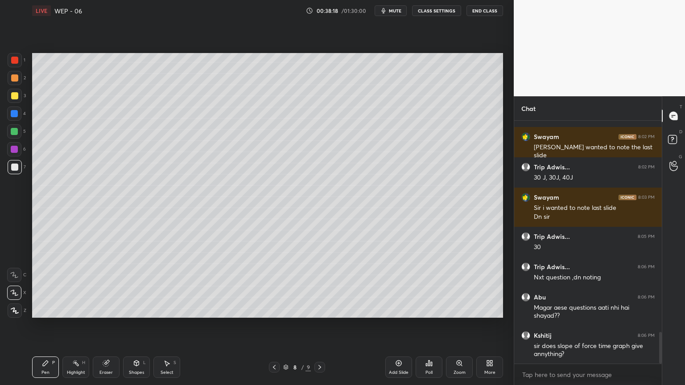
click at [403, 325] on div "Add Slide" at bounding box center [398, 367] width 27 height 21
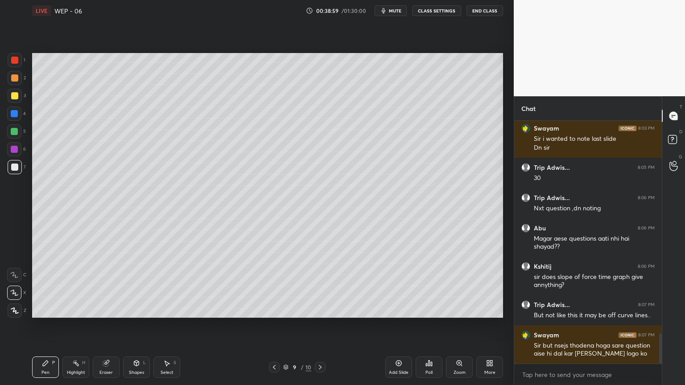
scroll to position [1742, 0]
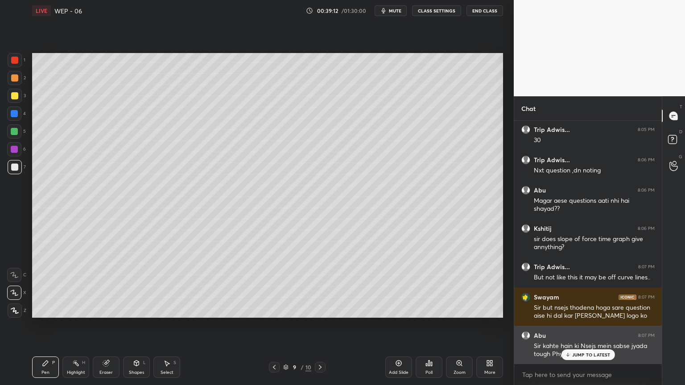
click at [599, 325] on p "JUMP TO LATEST" at bounding box center [591, 354] width 38 height 5
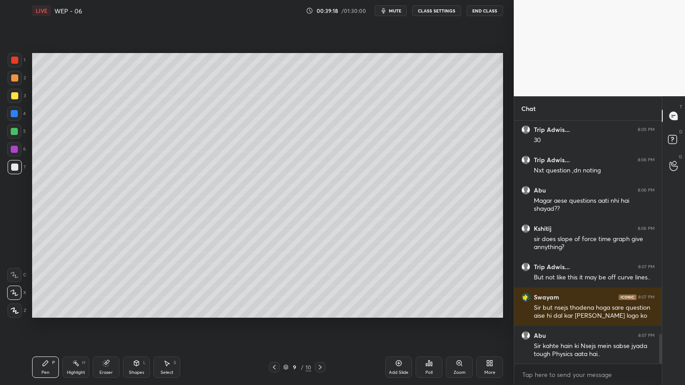
scroll to position [1772, 0]
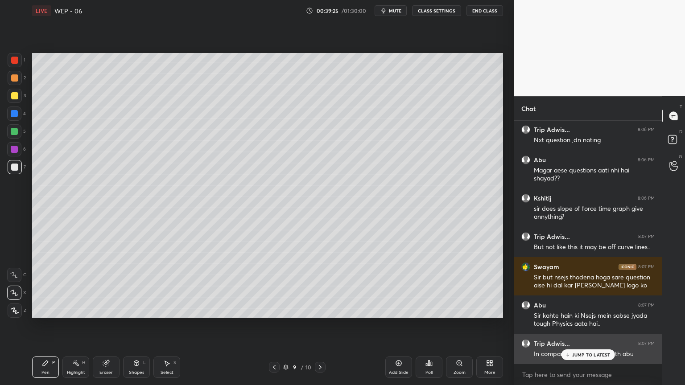
click at [592, 325] on p "JUMP TO LATEST" at bounding box center [591, 354] width 38 height 5
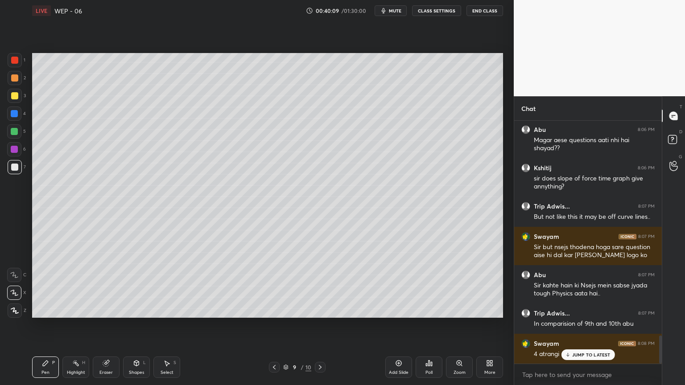
scroll to position [1849, 0]
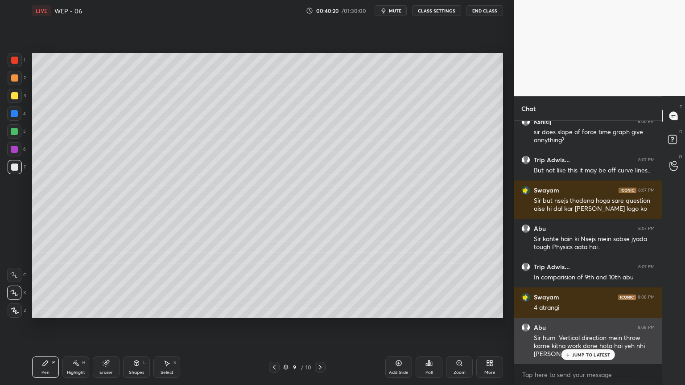
click at [584, 325] on p "JUMP TO LATEST" at bounding box center [591, 354] width 38 height 5
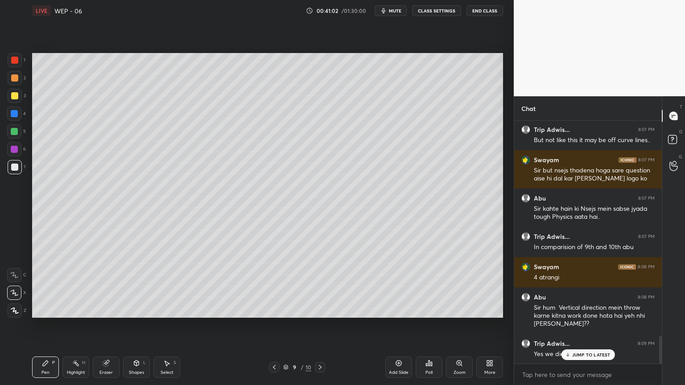
click at [104, 325] on icon at bounding box center [106, 364] width 6 height 6
click at [13, 294] on icon at bounding box center [14, 293] width 7 height 8
click at [47, 325] on icon at bounding box center [45, 363] width 7 height 7
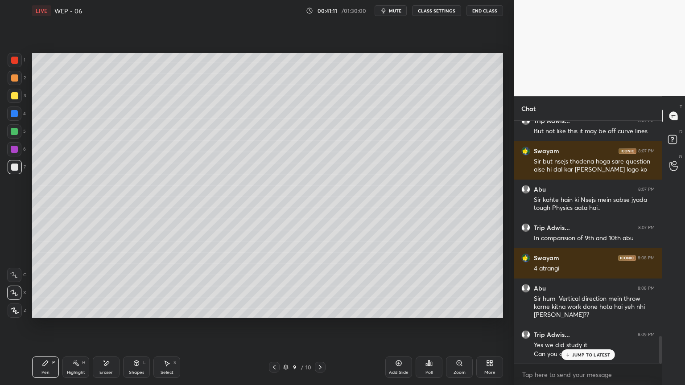
scroll to position [1918, 0]
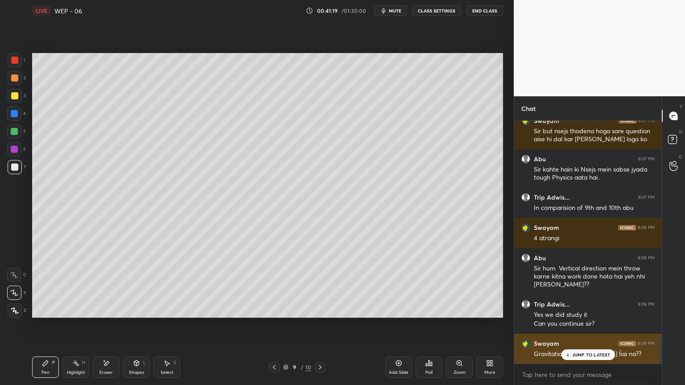
click at [586, 325] on p "JUMP TO LATEST" at bounding box center [591, 354] width 38 height 5
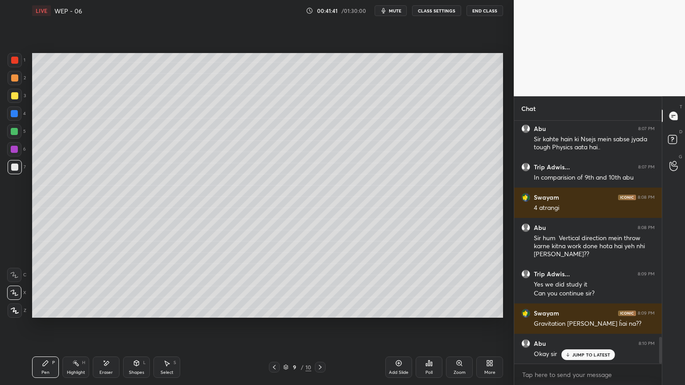
scroll to position [1979, 0]
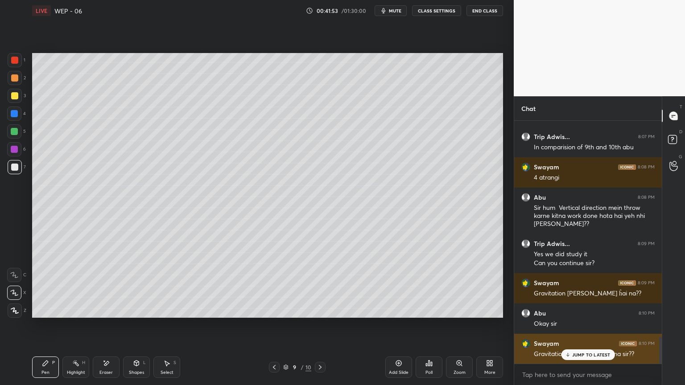
click at [585, 325] on p "JUMP TO LATEST" at bounding box center [591, 354] width 38 height 5
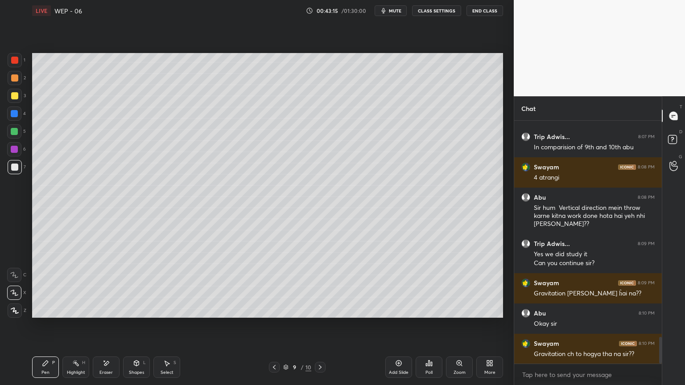
click at [111, 325] on div "Eraser" at bounding box center [106, 367] width 27 height 21
click at [45, 325] on div "Pen" at bounding box center [45, 372] width 8 height 4
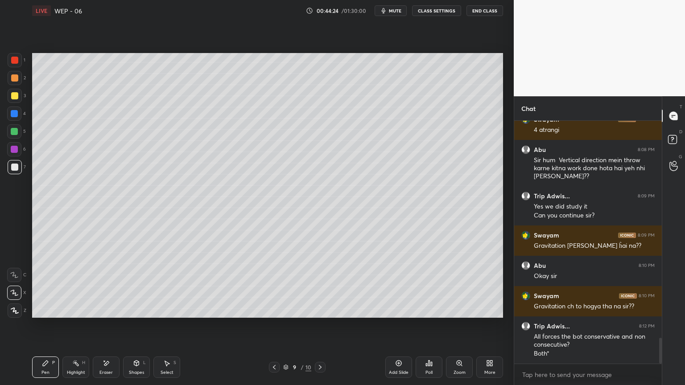
scroll to position [2057, 0]
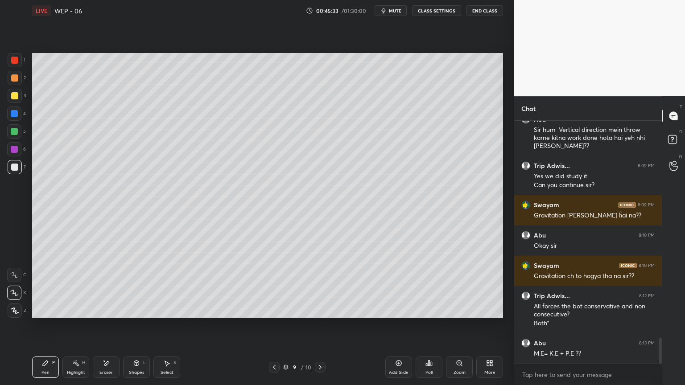
click at [139, 325] on div "Shapes" at bounding box center [136, 372] width 15 height 4
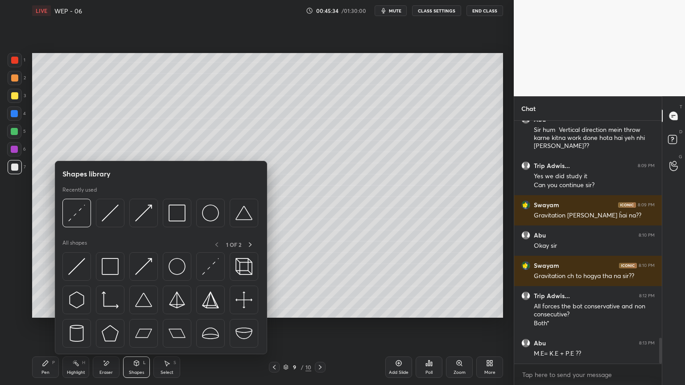
click at [111, 267] on img at bounding box center [110, 266] width 17 height 17
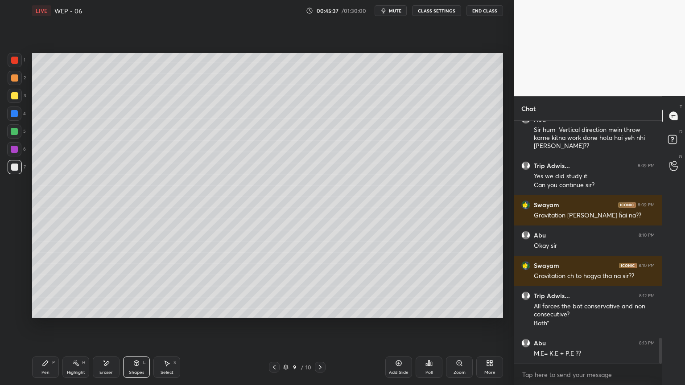
click at [38, 325] on div "Pen P" at bounding box center [45, 367] width 27 height 21
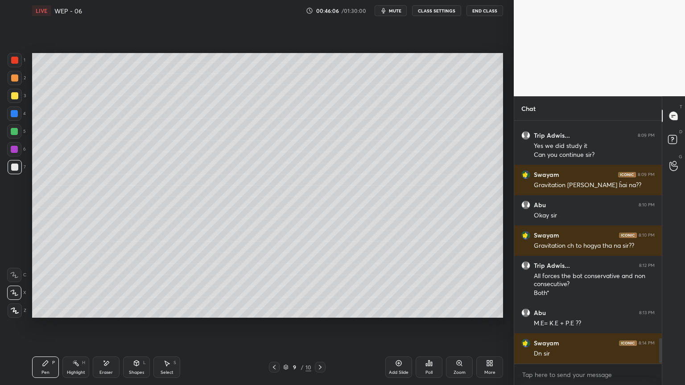
scroll to position [2117, 0]
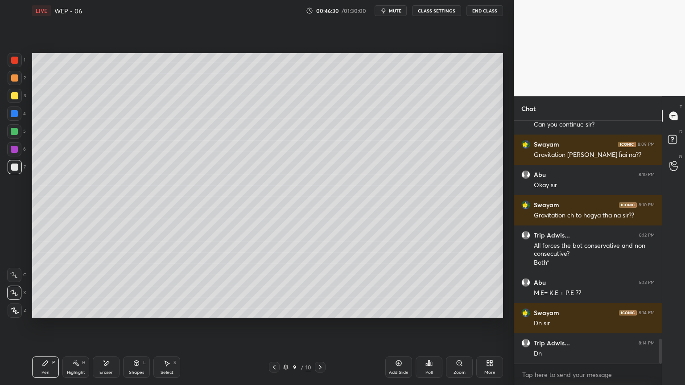
click at [398, 325] on icon at bounding box center [398, 363] width 7 height 7
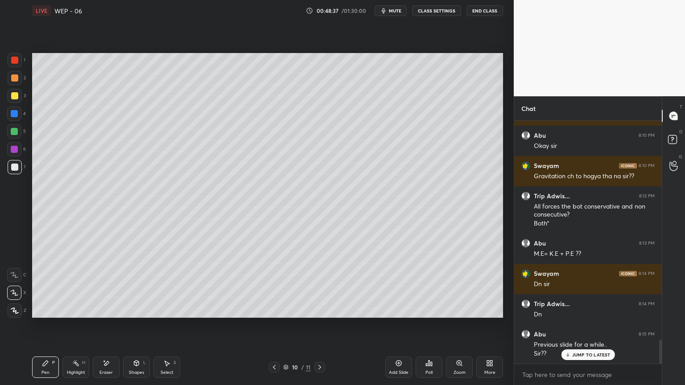
scroll to position [2194, 0]
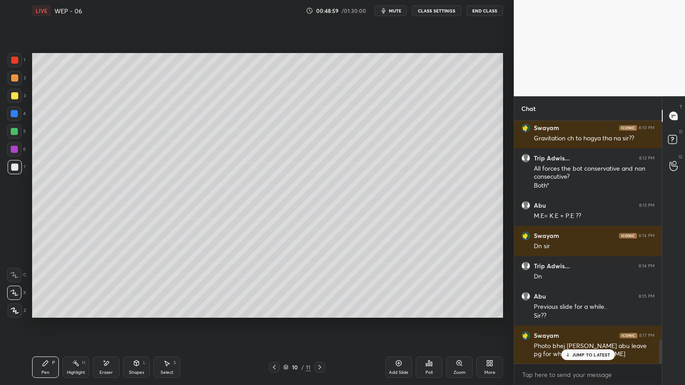
click at [572, 325] on p "JUMP TO LATEST" at bounding box center [591, 354] width 38 height 5
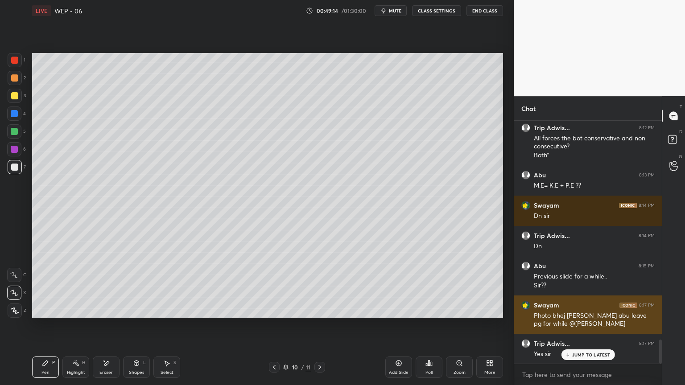
scroll to position [2255, 0]
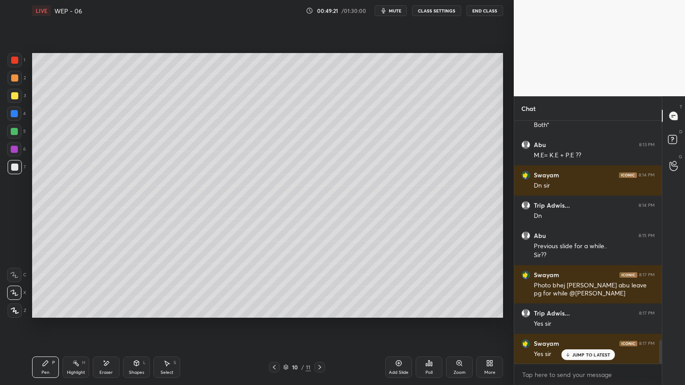
click at [273, 325] on icon at bounding box center [274, 367] width 3 height 4
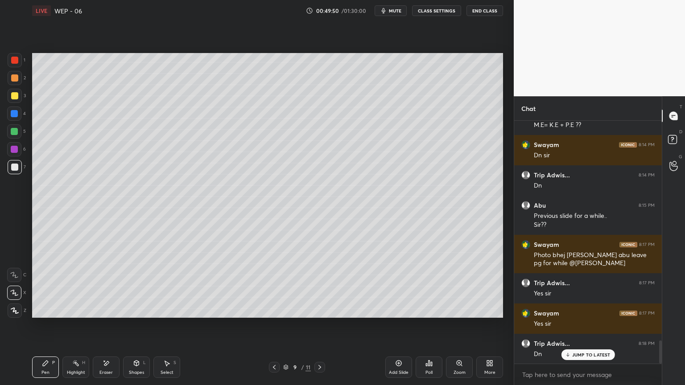
click at [569, 325] on icon at bounding box center [567, 354] width 6 height 5
click at [398, 325] on icon at bounding box center [398, 363] width 3 height 3
click at [319, 325] on icon at bounding box center [319, 367] width 7 height 7
click at [390, 325] on div "Add Slide" at bounding box center [398, 367] width 27 height 21
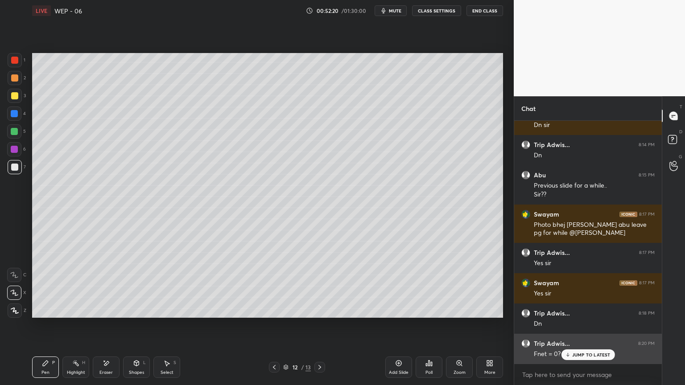
click at [582, 325] on p "JUMP TO LATEST" at bounding box center [591, 354] width 38 height 5
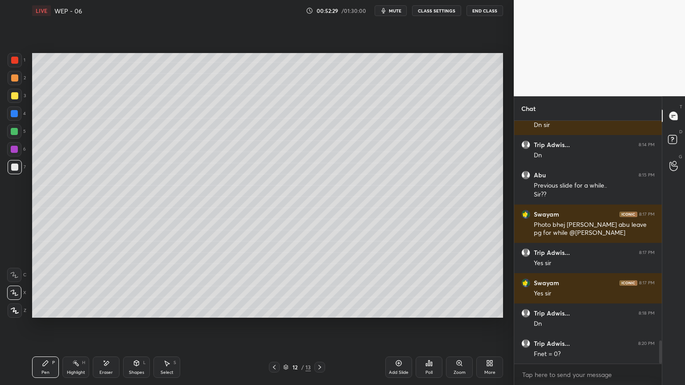
click at [399, 325] on icon at bounding box center [398, 363] width 7 height 7
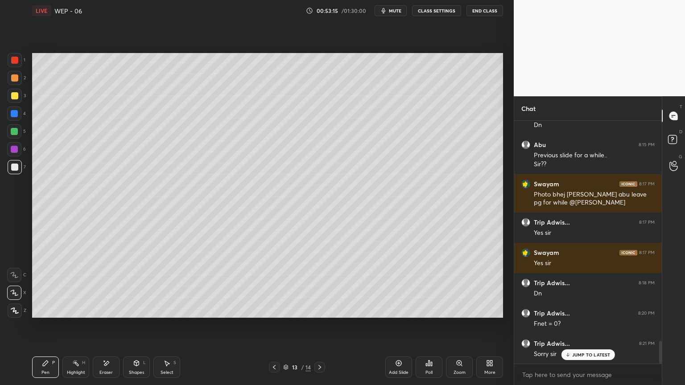
click at [274, 325] on icon at bounding box center [274, 367] width 7 height 7
click at [77, 325] on div "Highlight H" at bounding box center [75, 367] width 27 height 21
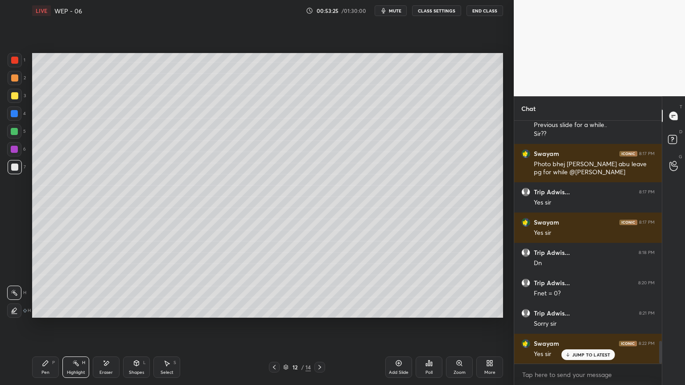
click at [36, 325] on div "Pen P Highlight H Eraser Shapes L Select S 12 / 14 Add Slide Poll Zoom More" at bounding box center [267, 367] width 471 height 36
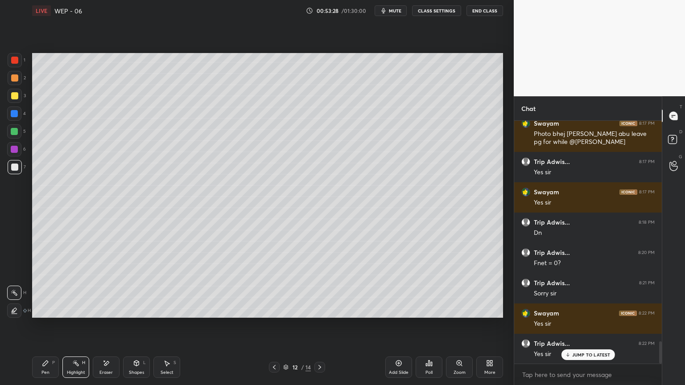
click at [33, 325] on div "Pen P" at bounding box center [45, 367] width 27 height 21
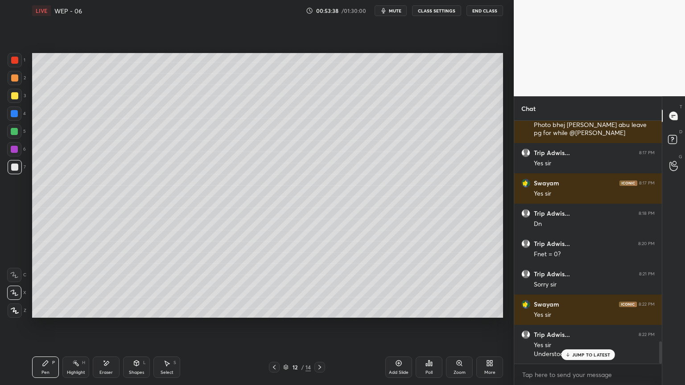
click at [323, 325] on icon at bounding box center [319, 367] width 7 height 7
click at [135, 325] on icon at bounding box center [136, 363] width 5 height 5
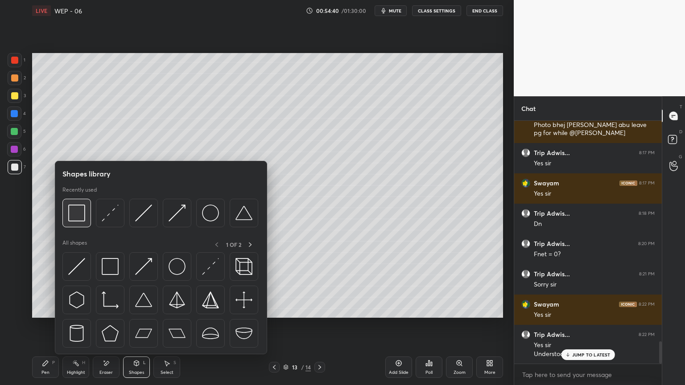
click at [82, 214] on img at bounding box center [76, 213] width 17 height 17
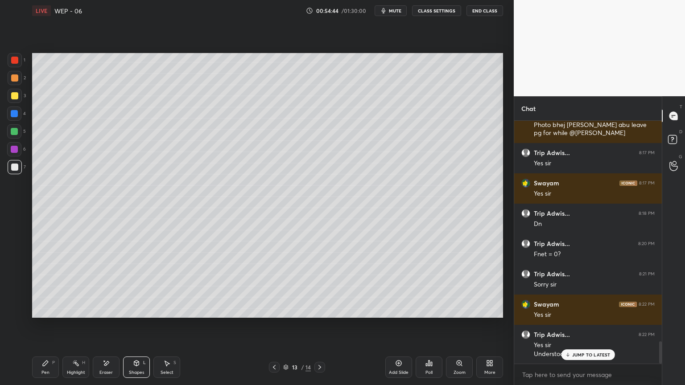
click at [48, 325] on div "Pen P" at bounding box center [45, 367] width 27 height 21
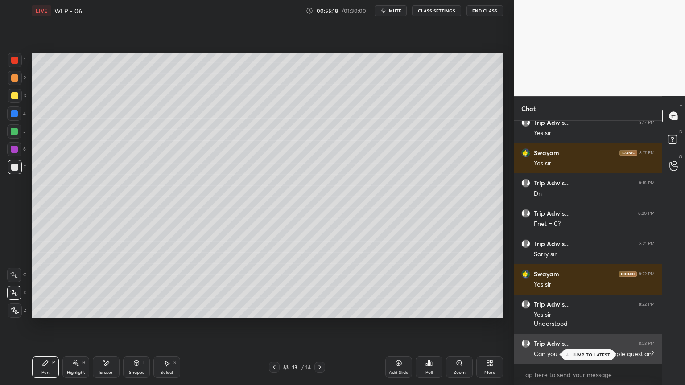
click at [581, 325] on p "JUMP TO LATEST" at bounding box center [591, 354] width 38 height 5
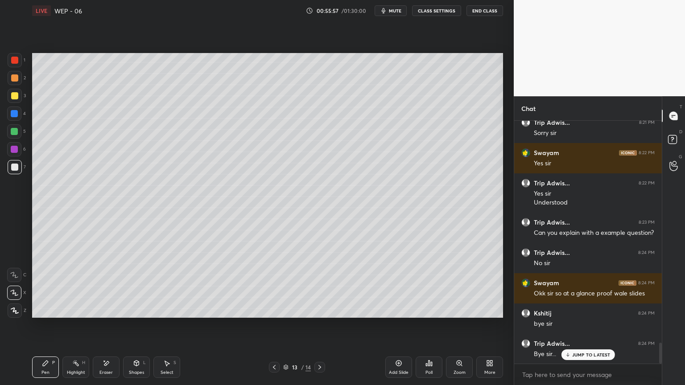
scroll to position [2597, 0]
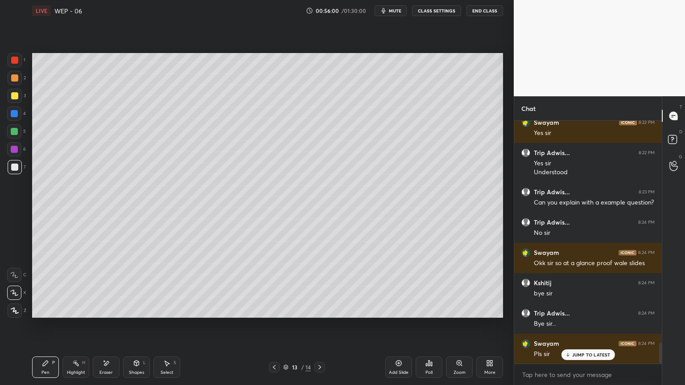
click at [273, 325] on icon at bounding box center [274, 367] width 3 height 4
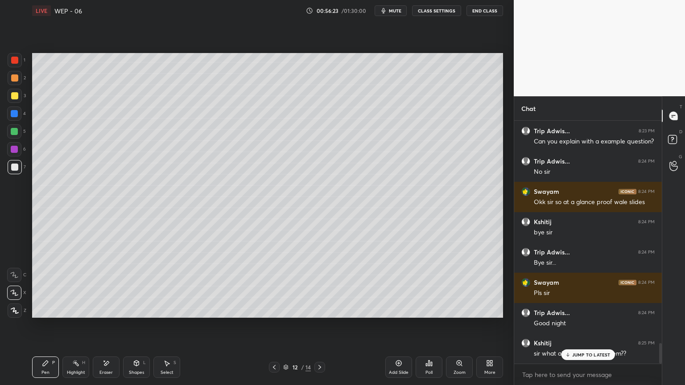
scroll to position [2658, 0]
click at [586, 325] on p "JUMP TO LATEST" at bounding box center [591, 354] width 38 height 5
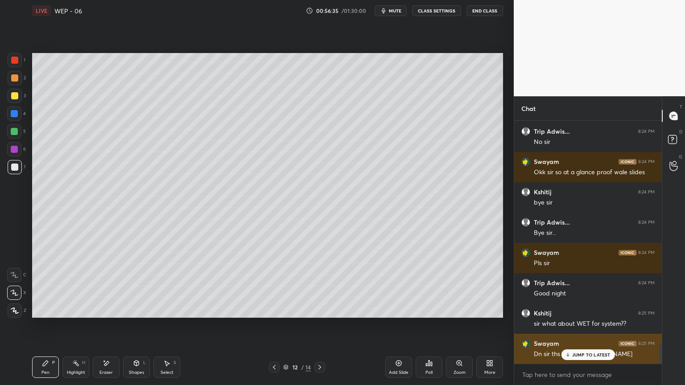
click at [584, 325] on p "JUMP TO LATEST" at bounding box center [591, 354] width 38 height 5
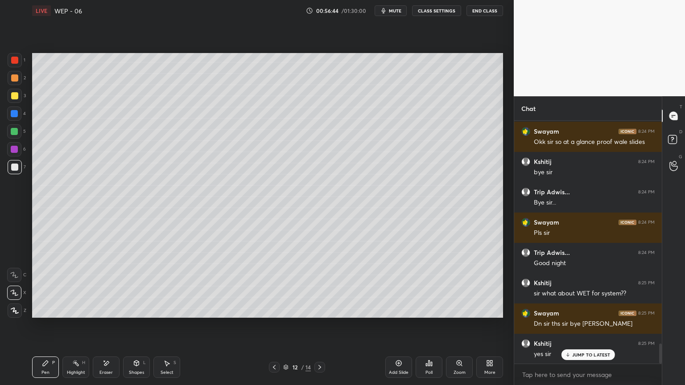
click at [475, 12] on button "End Class" at bounding box center [484, 10] width 37 height 11
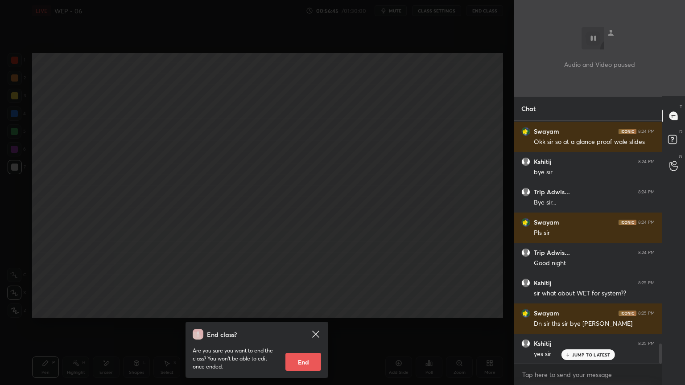
click at [304, 325] on button "End" at bounding box center [303, 362] width 36 height 18
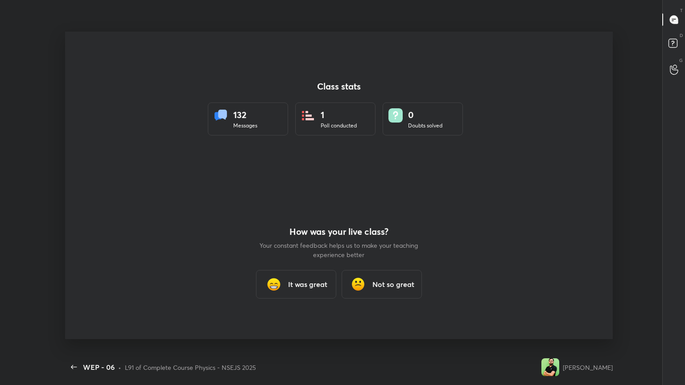
scroll to position [0, 0]
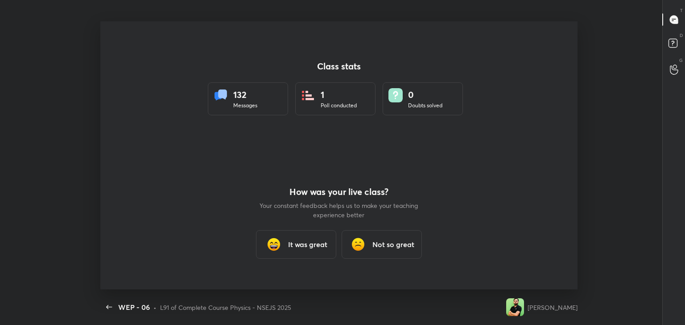
type textarea "x"
